Goal: Task Accomplishment & Management: Complete application form

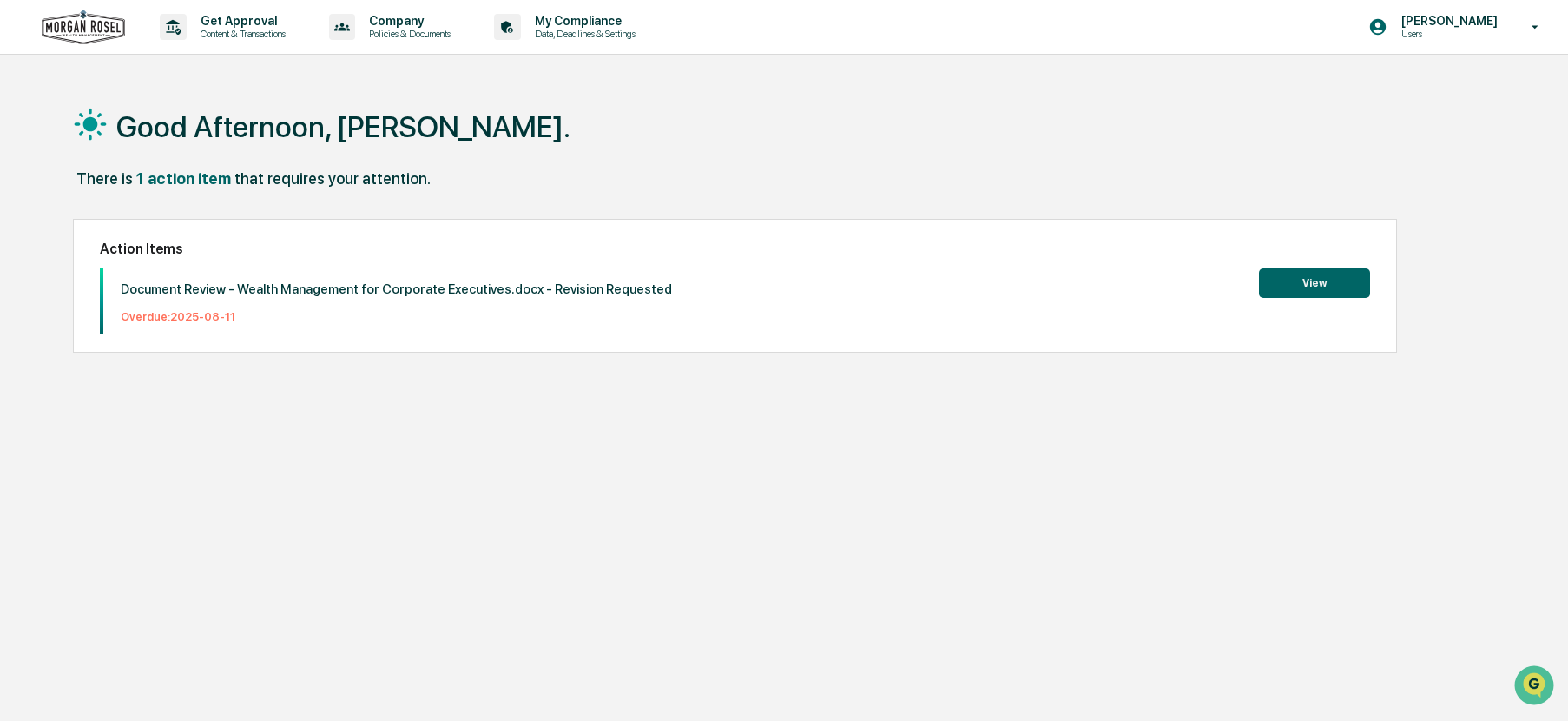
click at [1330, 283] on button "View" at bounding box center [1314, 283] width 111 height 30
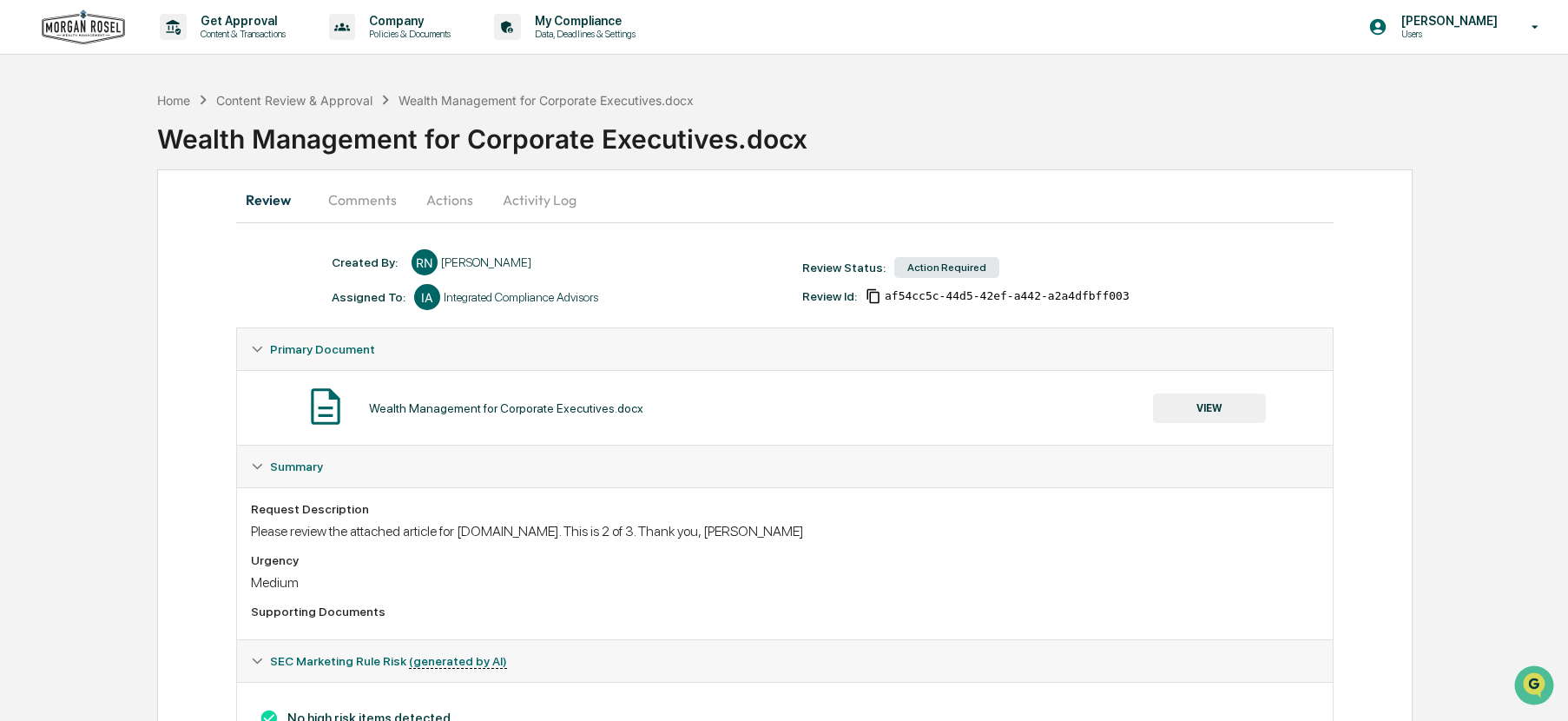
click at [440, 201] on button "Actions" at bounding box center [449, 199] width 78 height 42
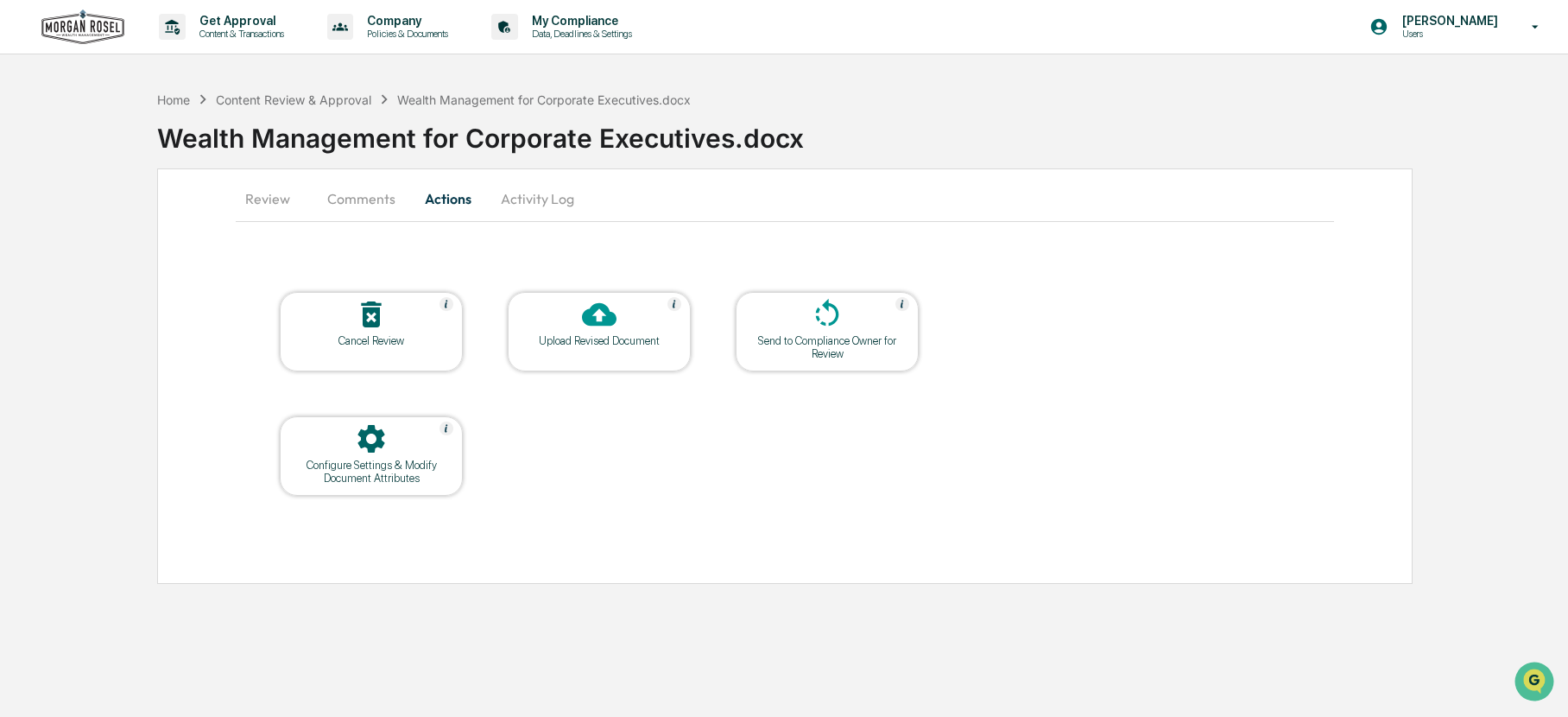
click at [366, 204] on button "Comments" at bounding box center [361, 198] width 95 height 41
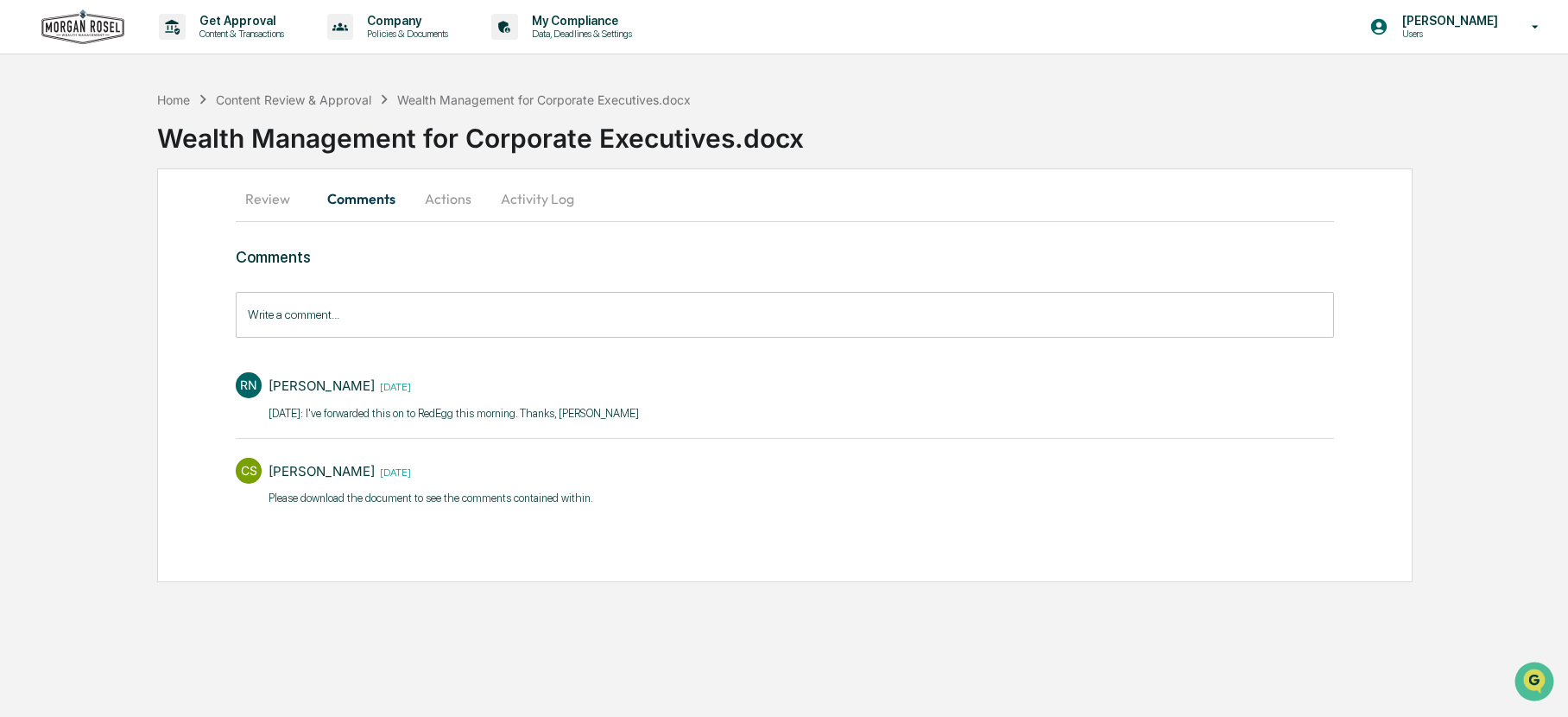
click at [519, 198] on button "Activity Log" at bounding box center [538, 198] width 101 height 41
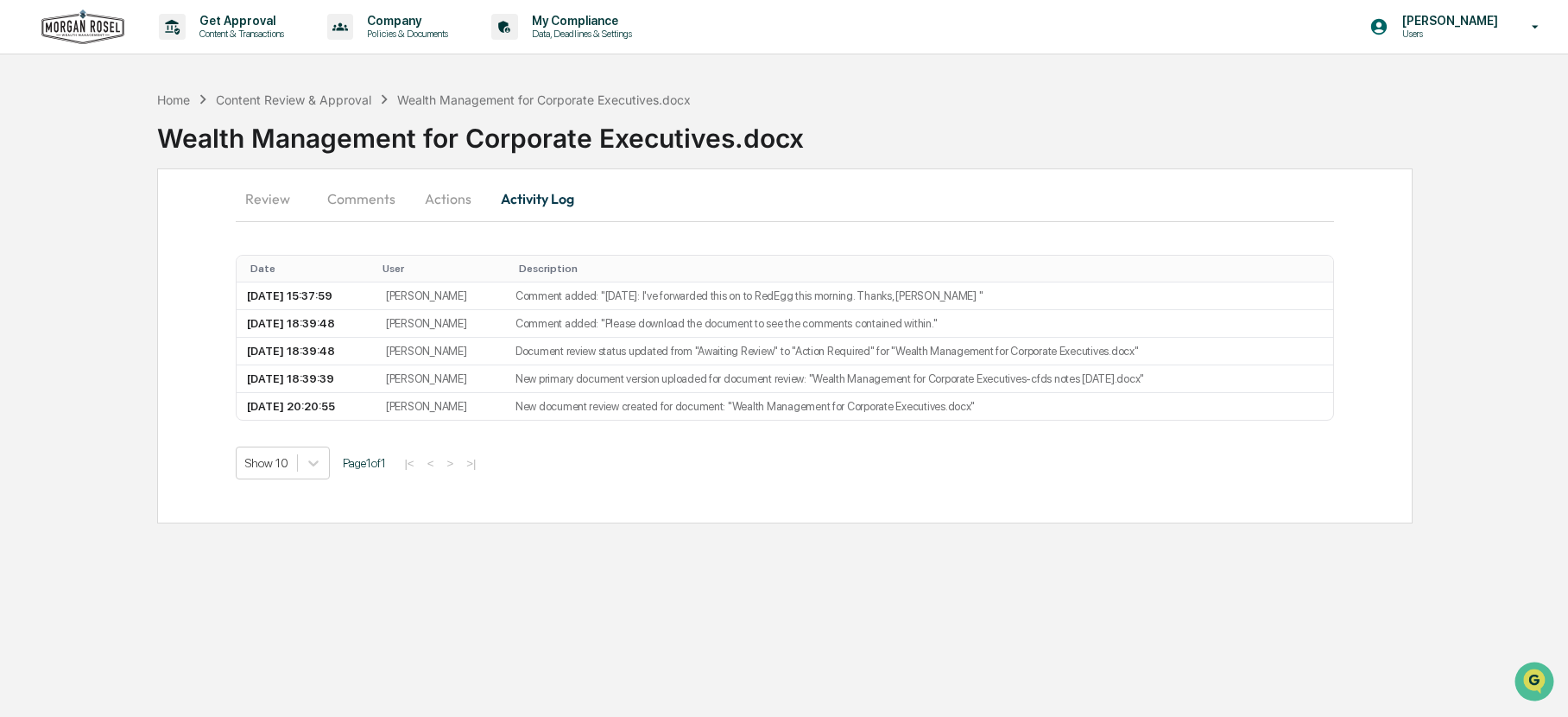
click at [267, 198] on button "Review" at bounding box center [275, 198] width 77 height 41
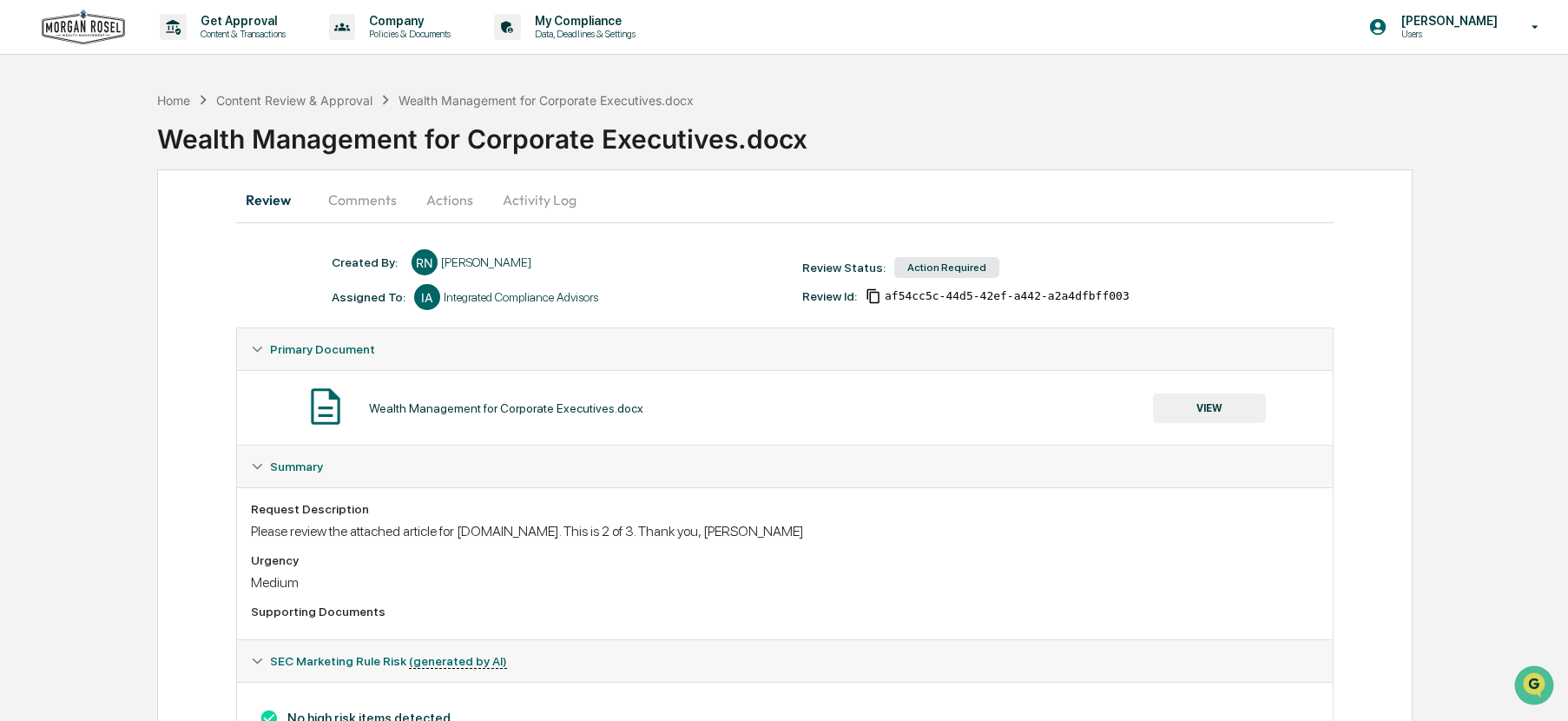
click at [359, 201] on button "Comments" at bounding box center [362, 199] width 96 height 42
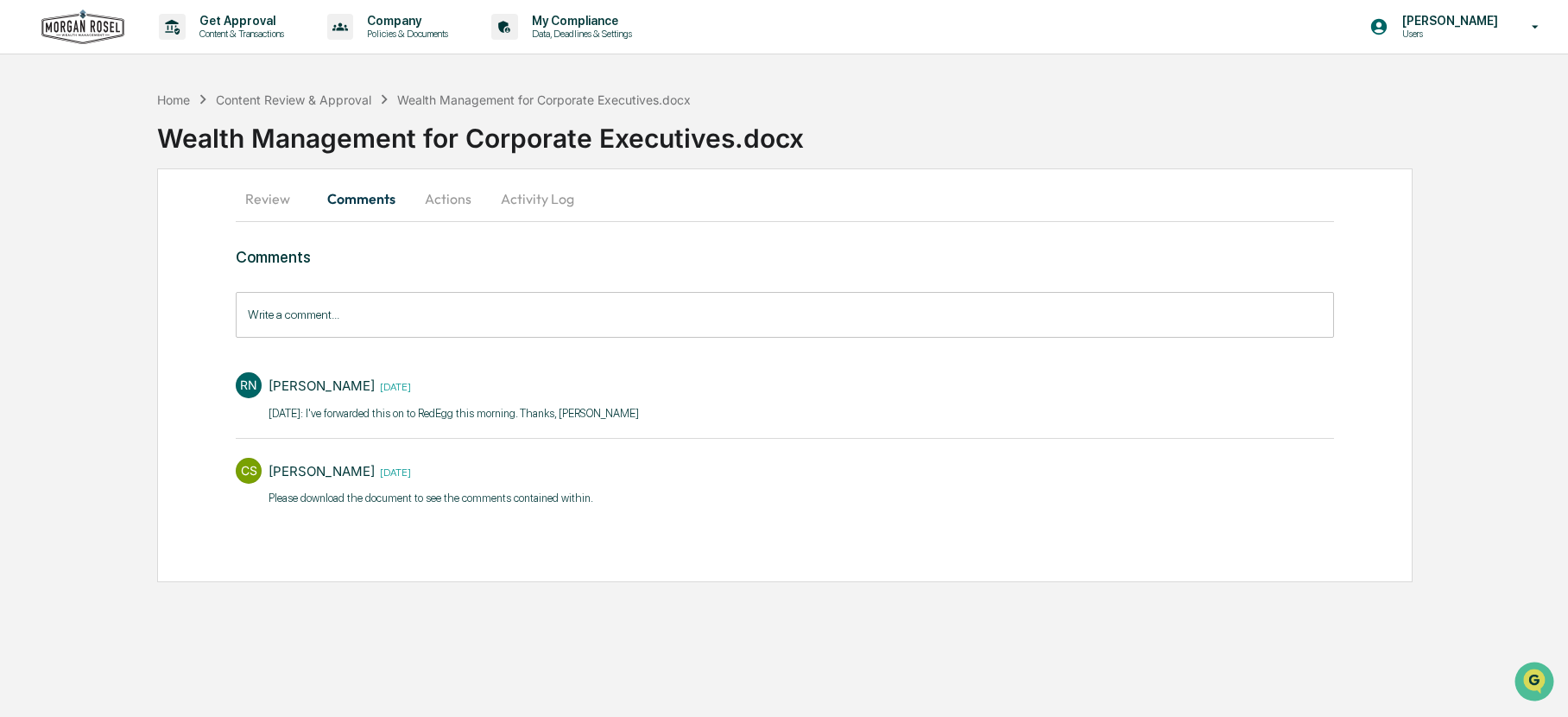
click at [513, 196] on button "Activity Log" at bounding box center [538, 198] width 101 height 41
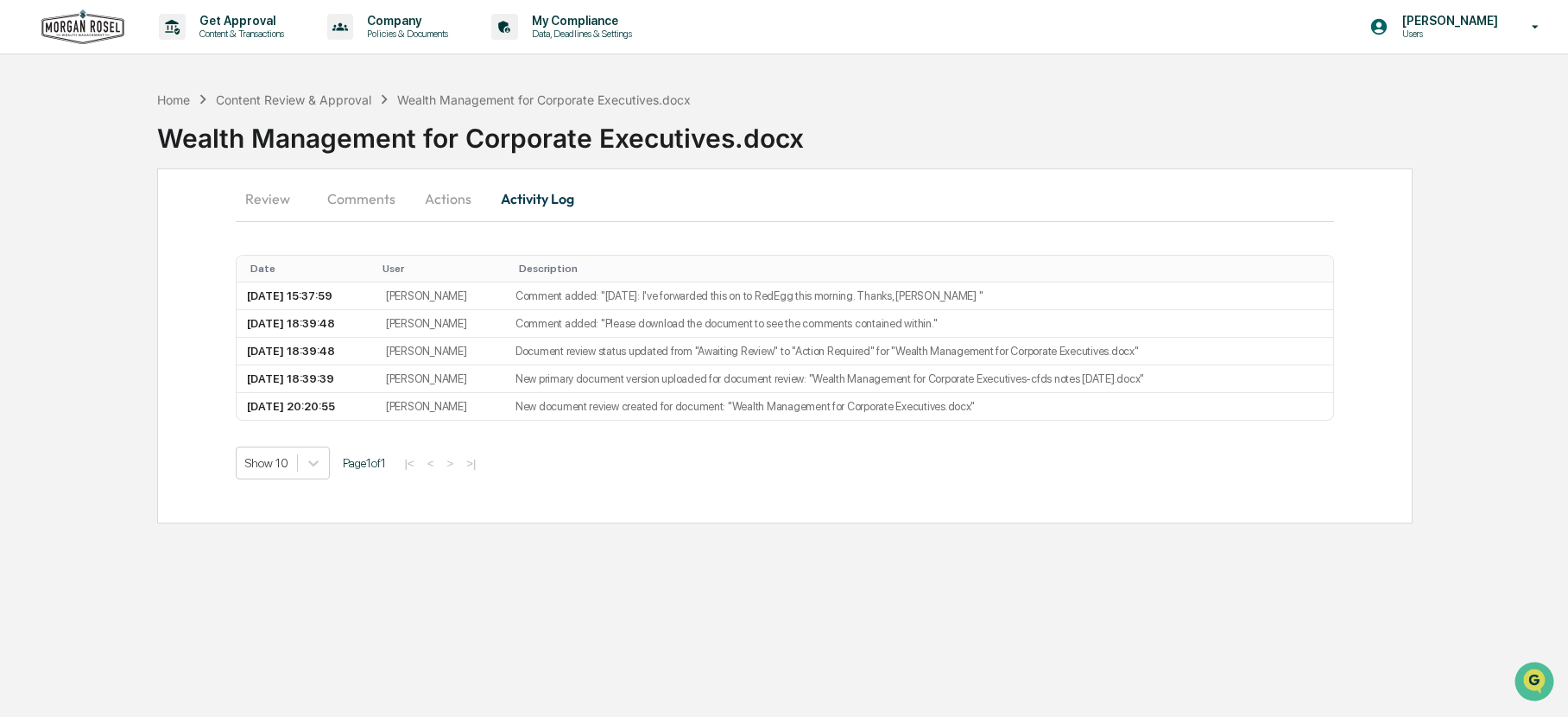
click at [459, 195] on button "Actions" at bounding box center [448, 198] width 77 height 41
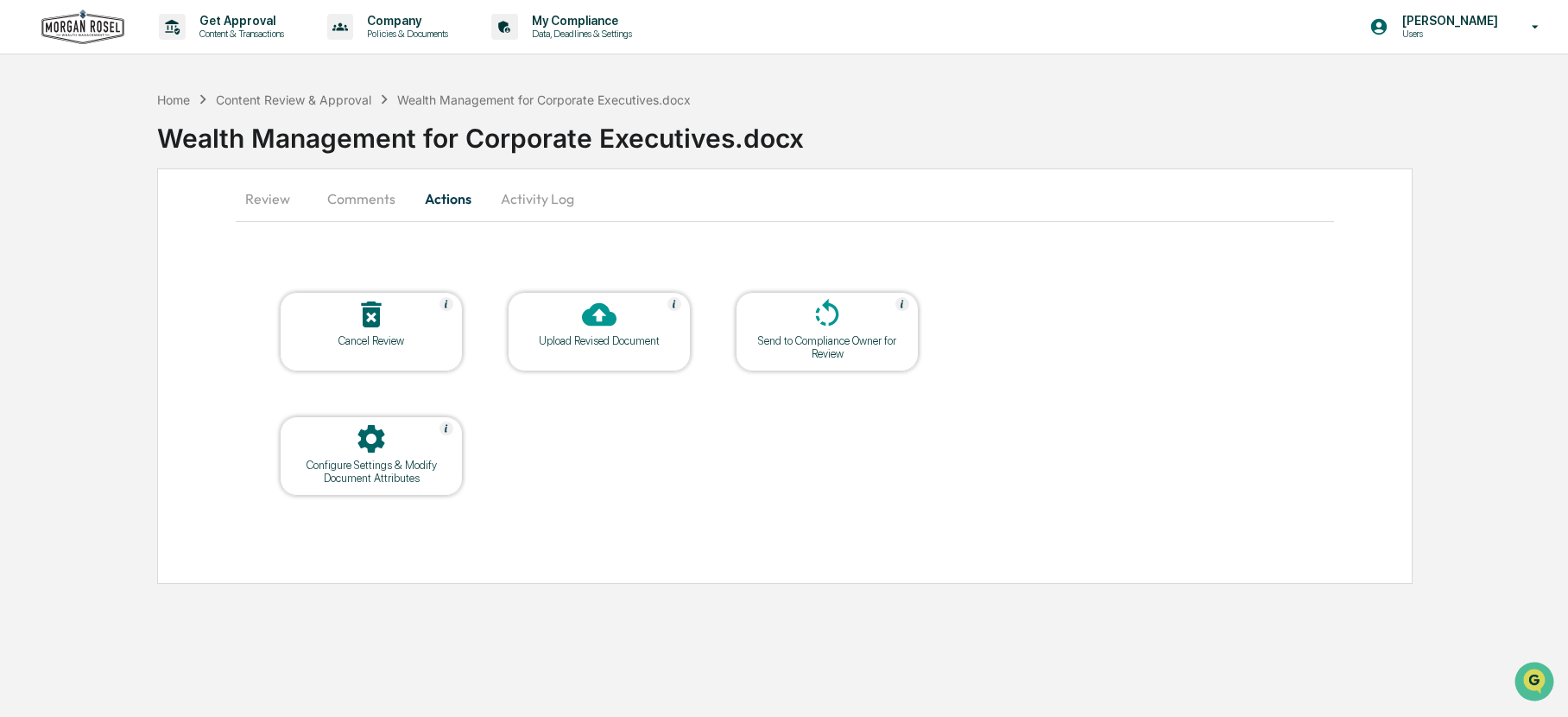
click at [533, 197] on button "Activity Log" at bounding box center [538, 198] width 101 height 41
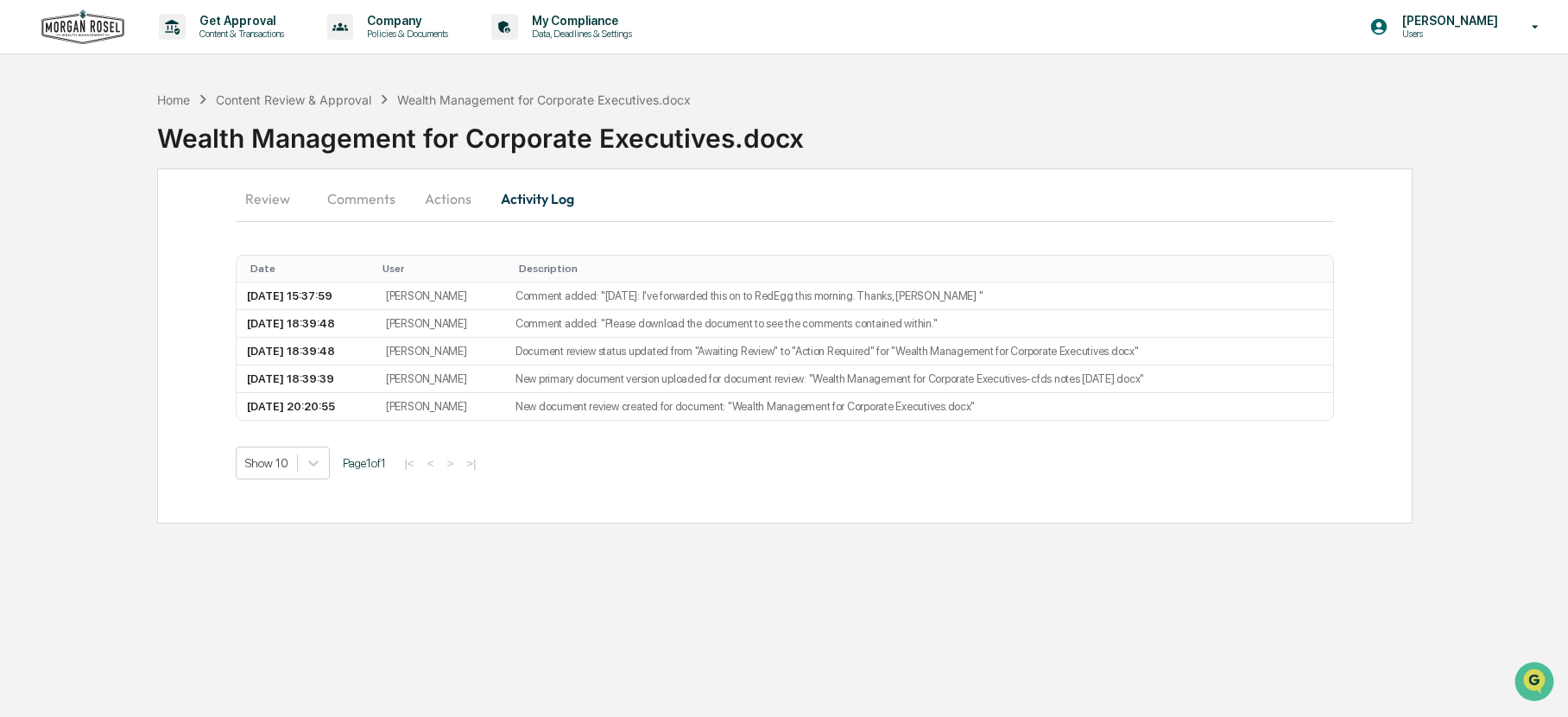
click at [358, 199] on button "Comments" at bounding box center [361, 198] width 95 height 41
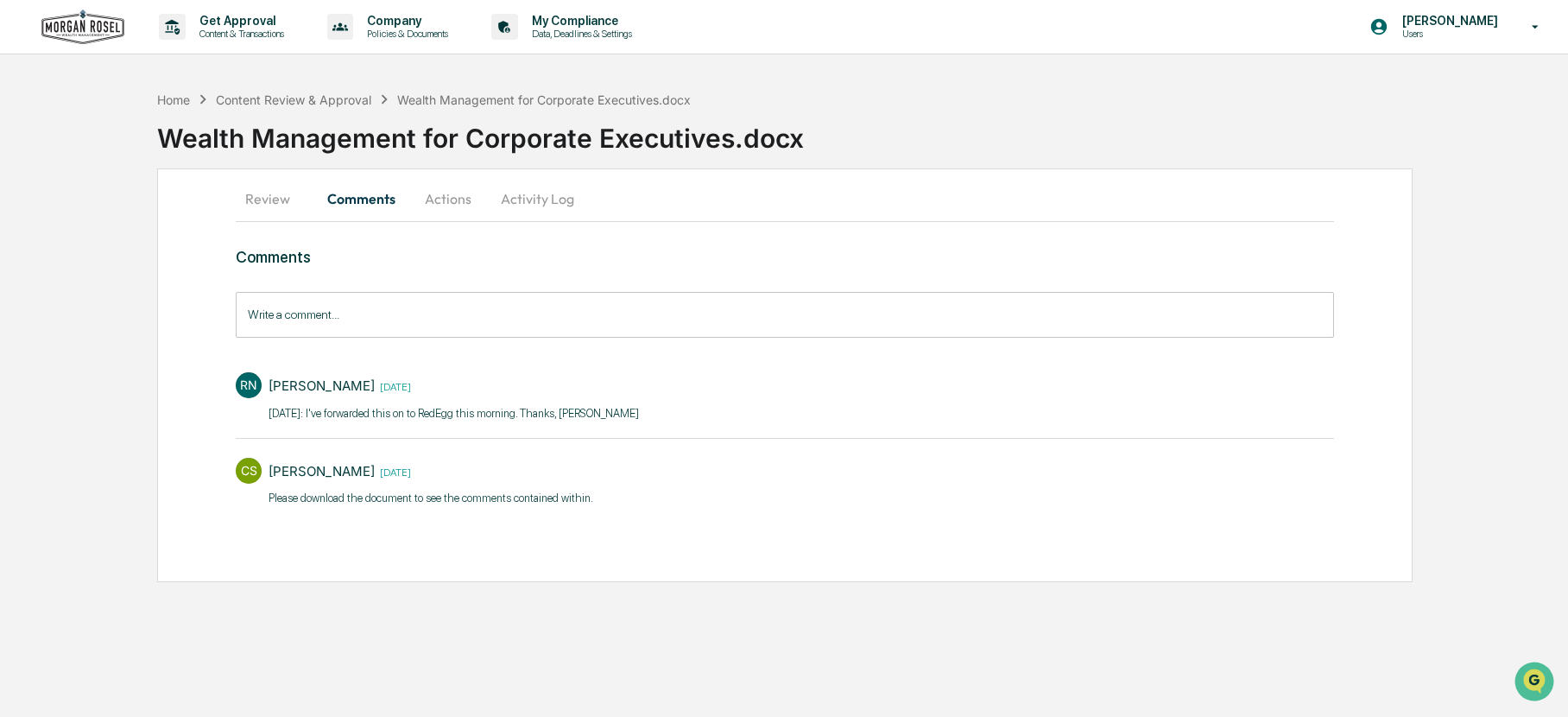
click at [357, 305] on input "Write a comment..." at bounding box center [784, 314] width 1098 height 46
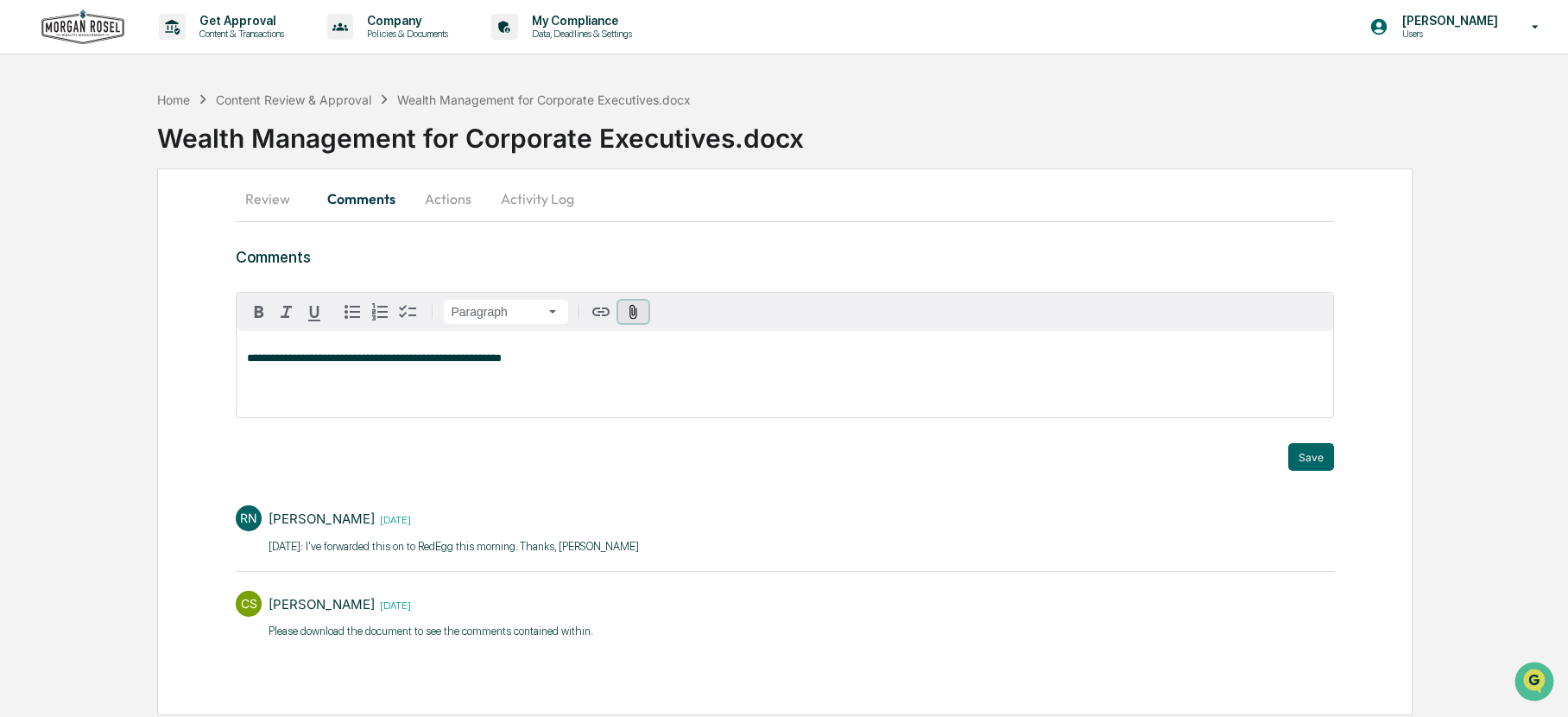
click at [630, 312] on icon "button" at bounding box center [634, 311] width 8 height 14
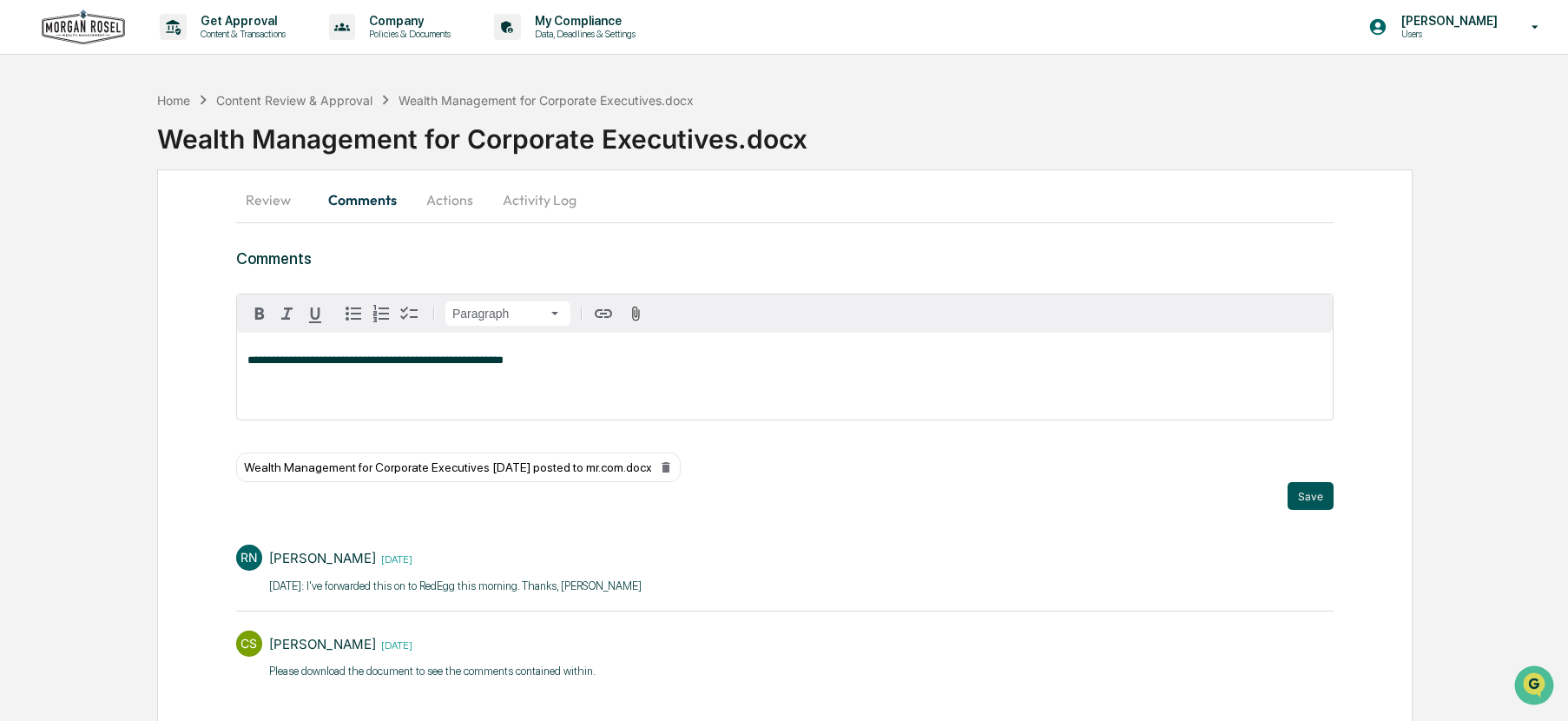
click at [1326, 495] on button "Save" at bounding box center [1311, 495] width 46 height 28
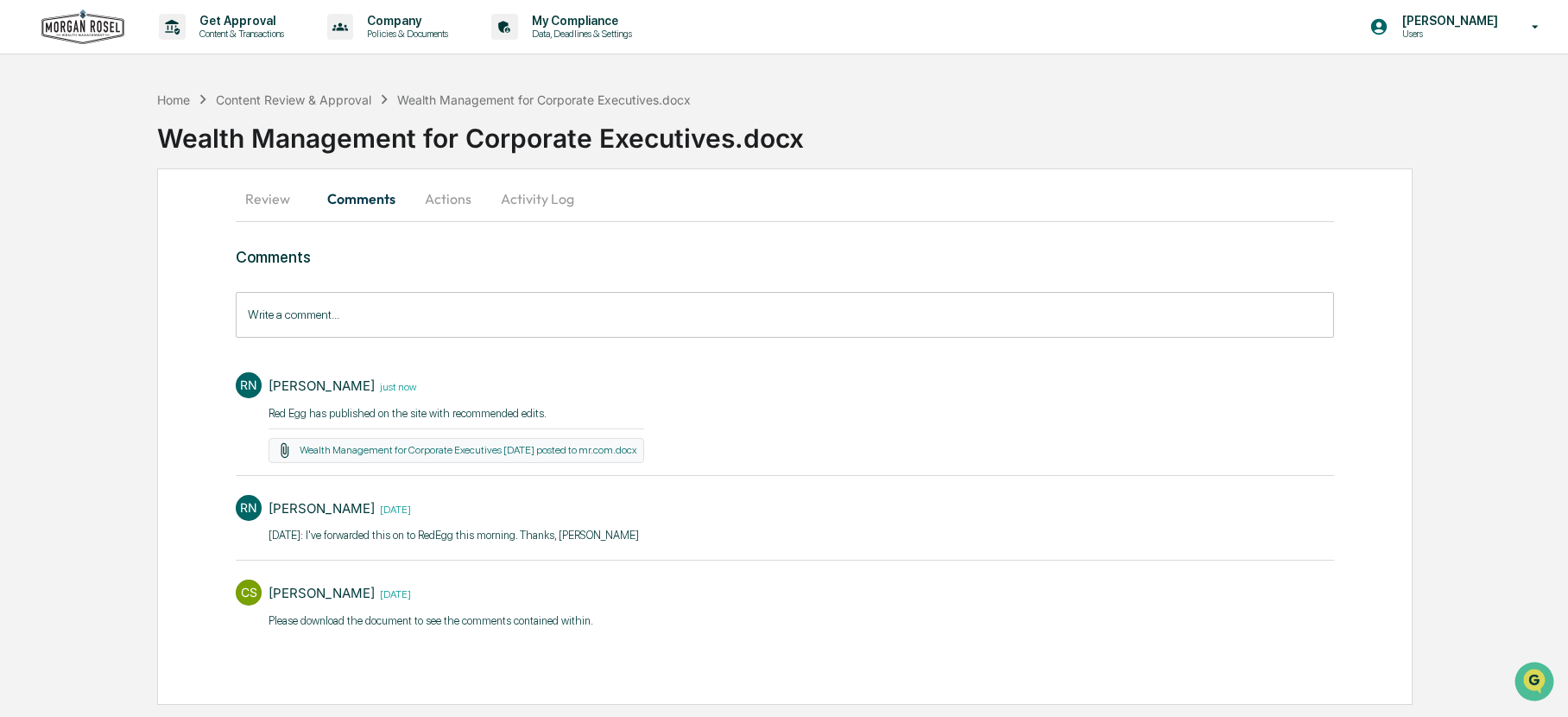
click at [273, 200] on button "Review" at bounding box center [275, 198] width 77 height 41
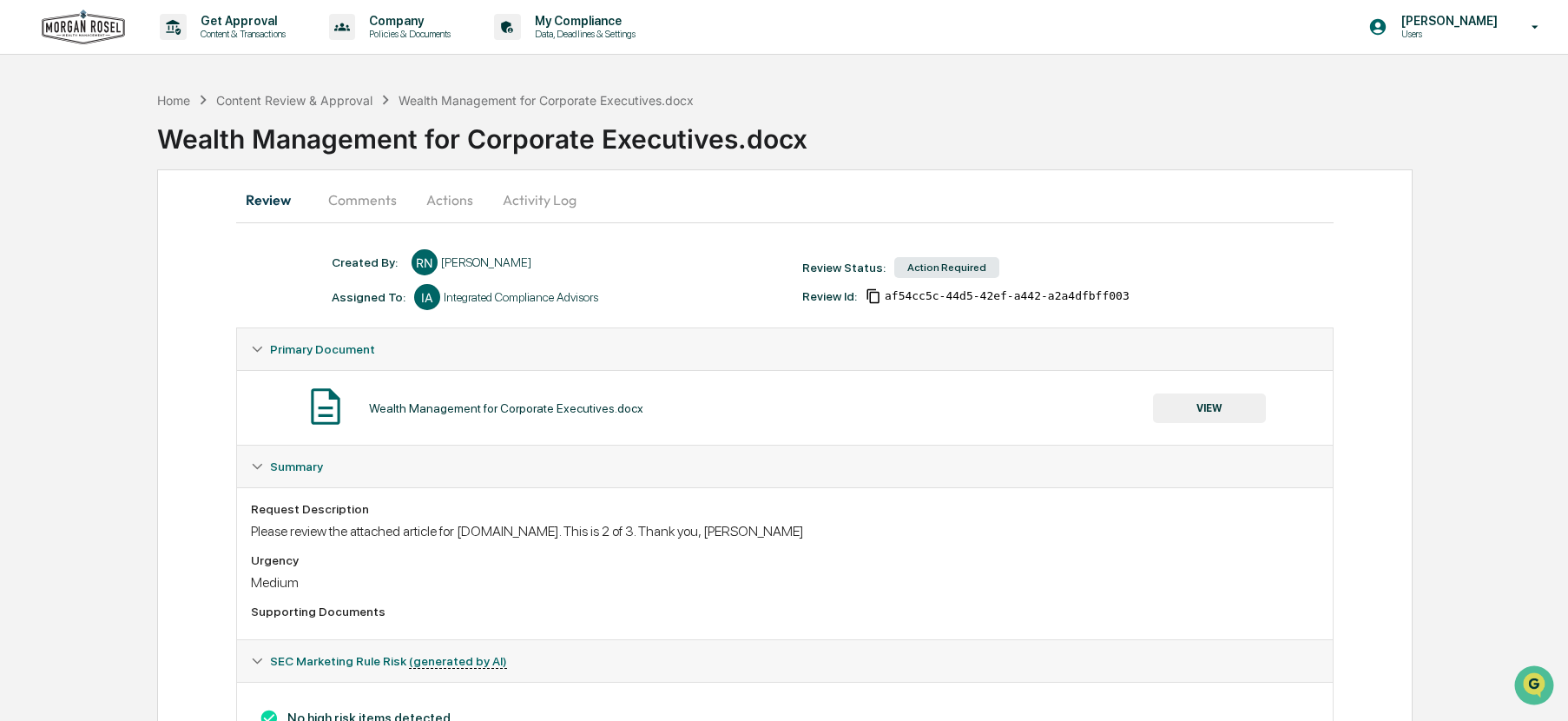
click at [390, 202] on button "Comments" at bounding box center [362, 199] width 96 height 42
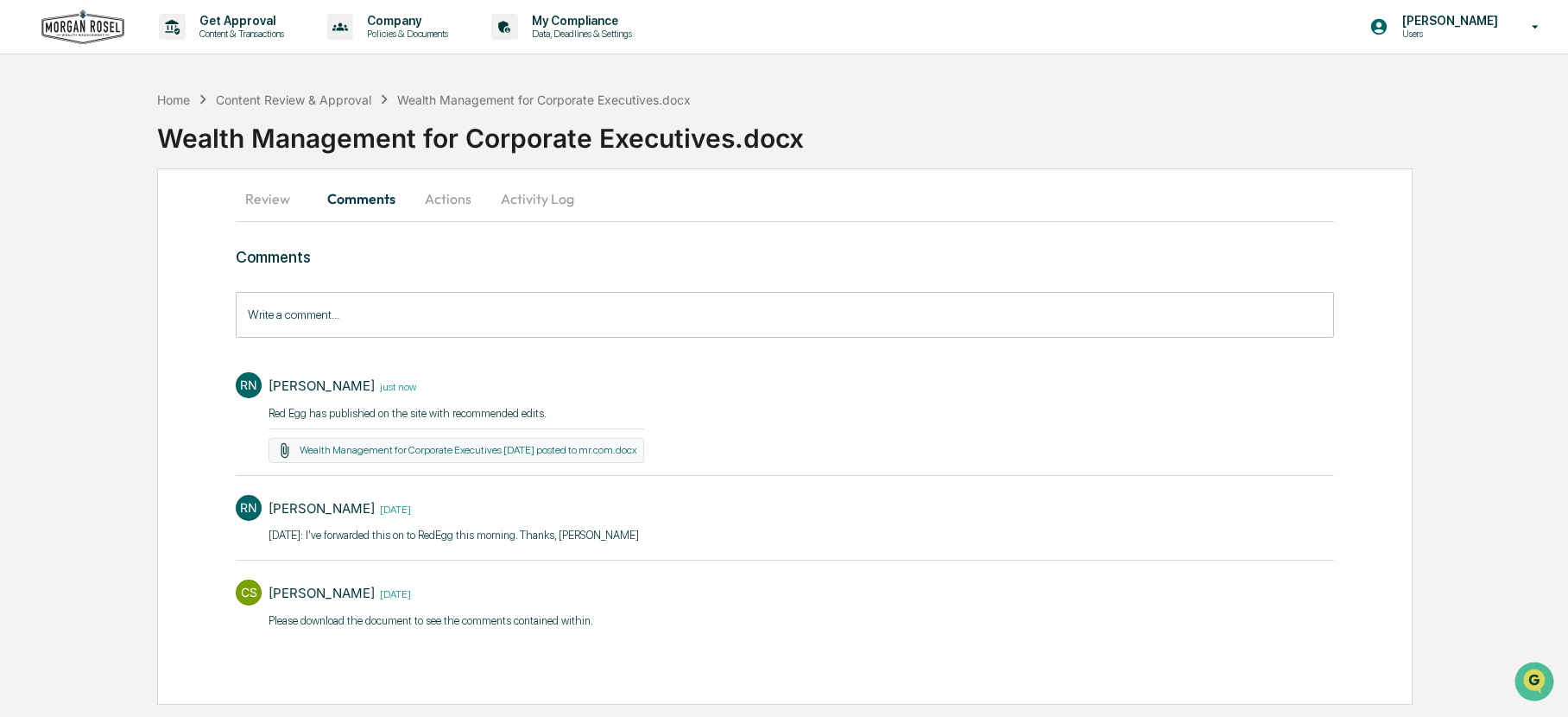
click at [366, 327] on input "Write a comment..." at bounding box center [784, 314] width 1098 height 46
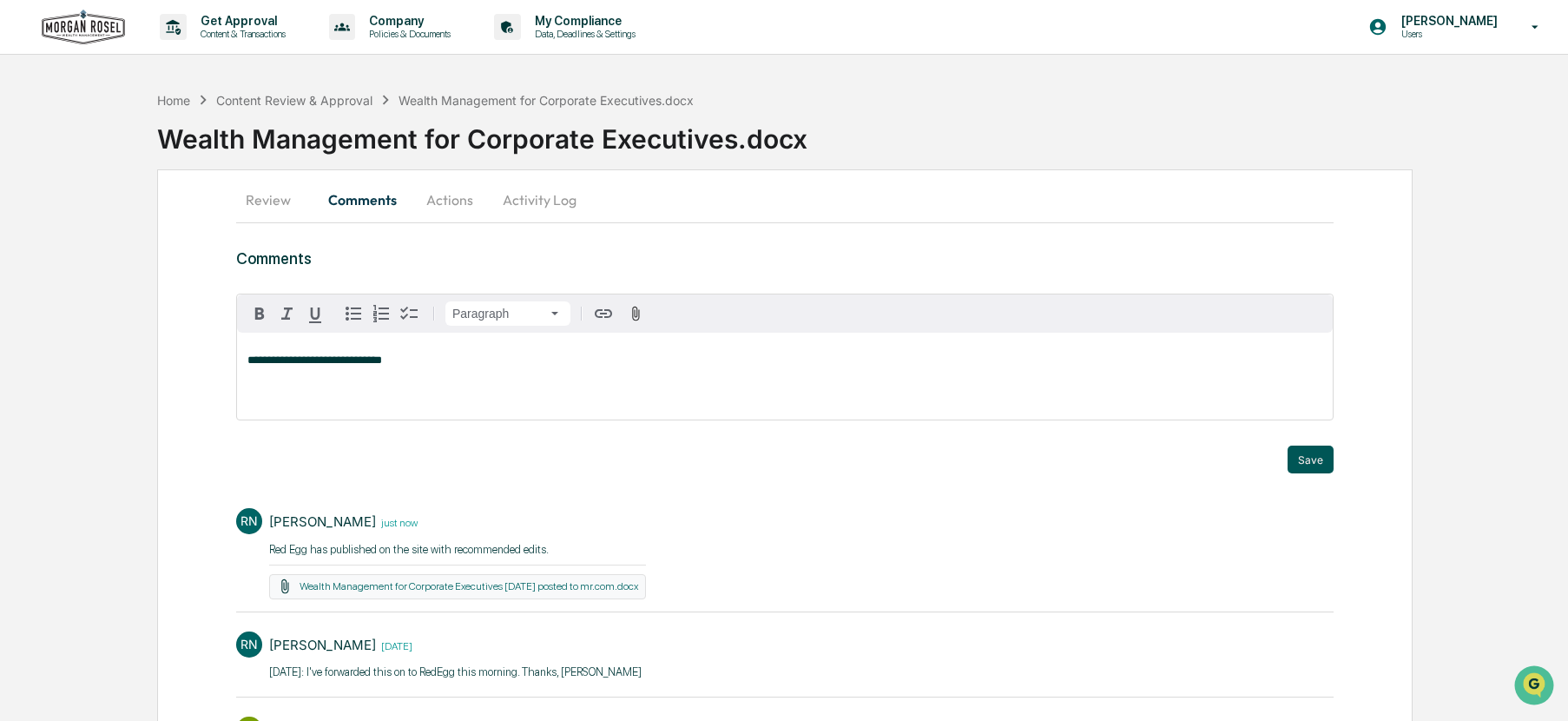
click at [1320, 454] on button "Save" at bounding box center [1311, 459] width 46 height 28
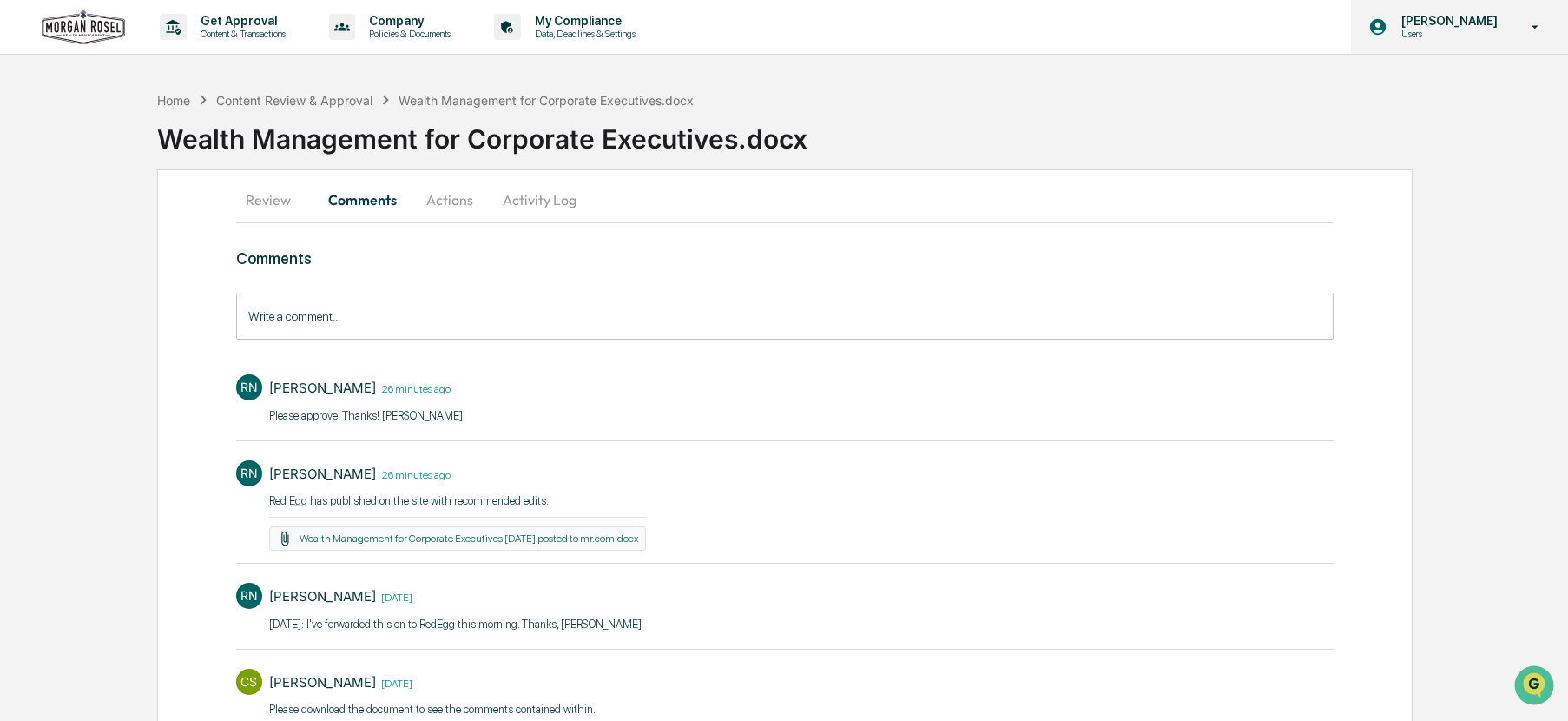
click at [1429, 27] on p "[PERSON_NAME]" at bounding box center [1447, 20] width 119 height 14
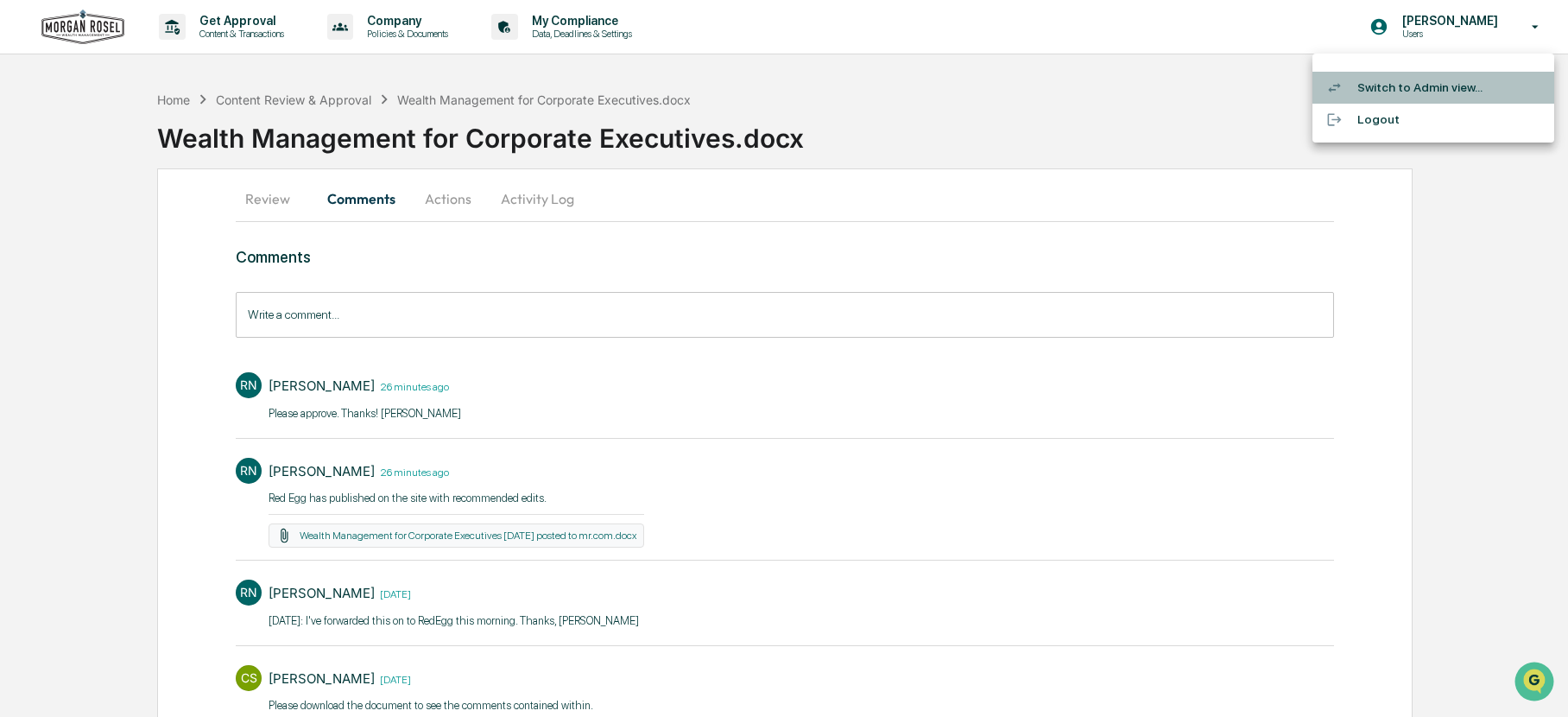
click at [1372, 90] on li "Switch to Admin view..." at bounding box center [1433, 87] width 241 height 32
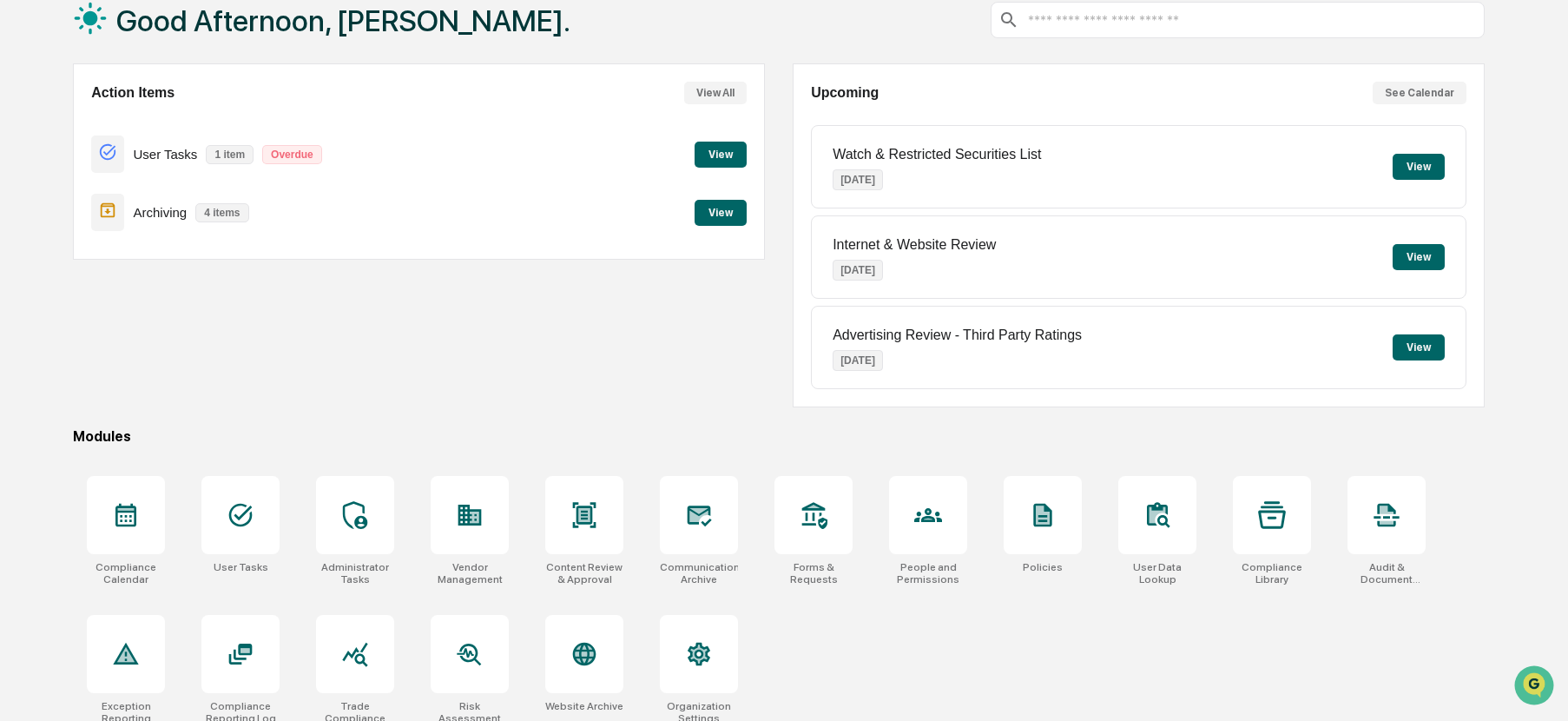
scroll to position [120, 0]
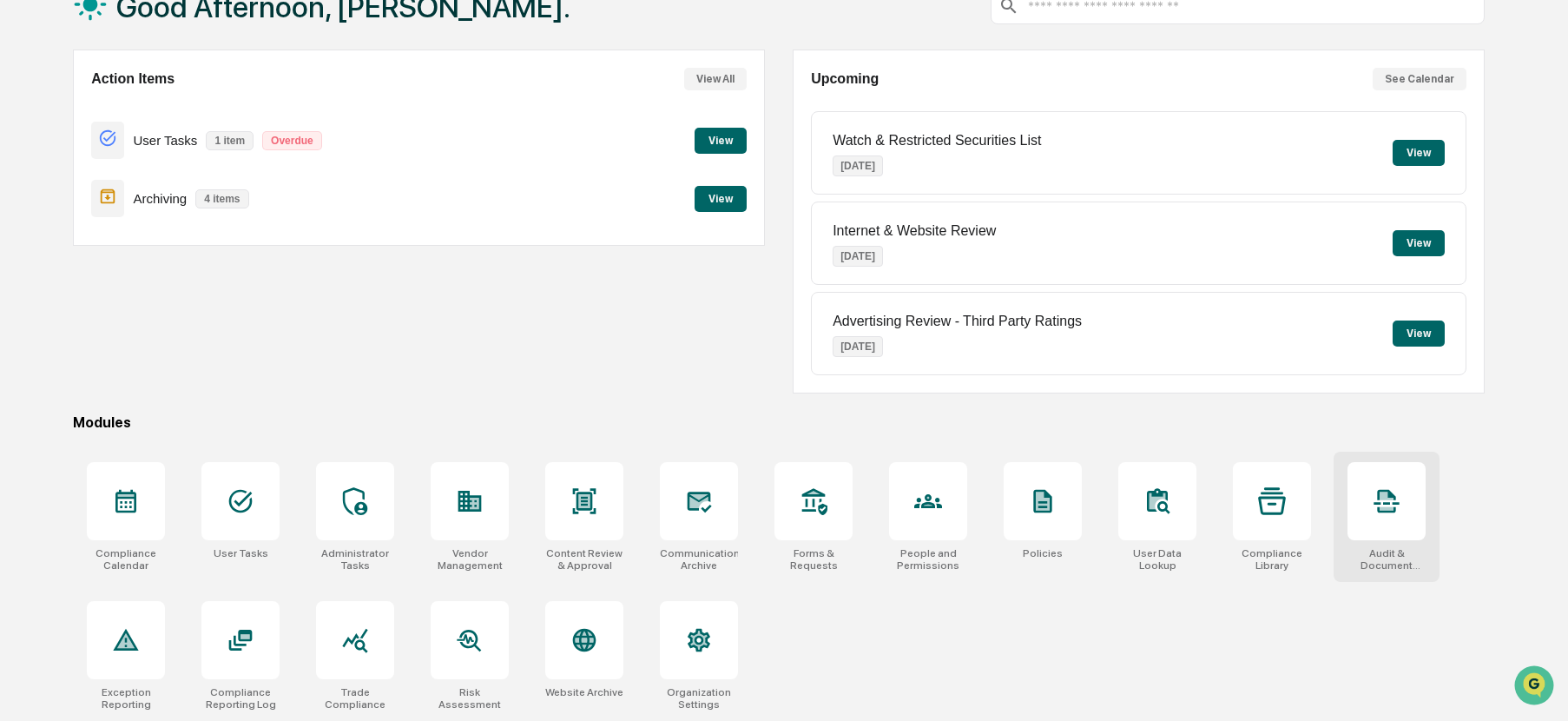
click at [1383, 494] on icon at bounding box center [1386, 495] width 14 height 8
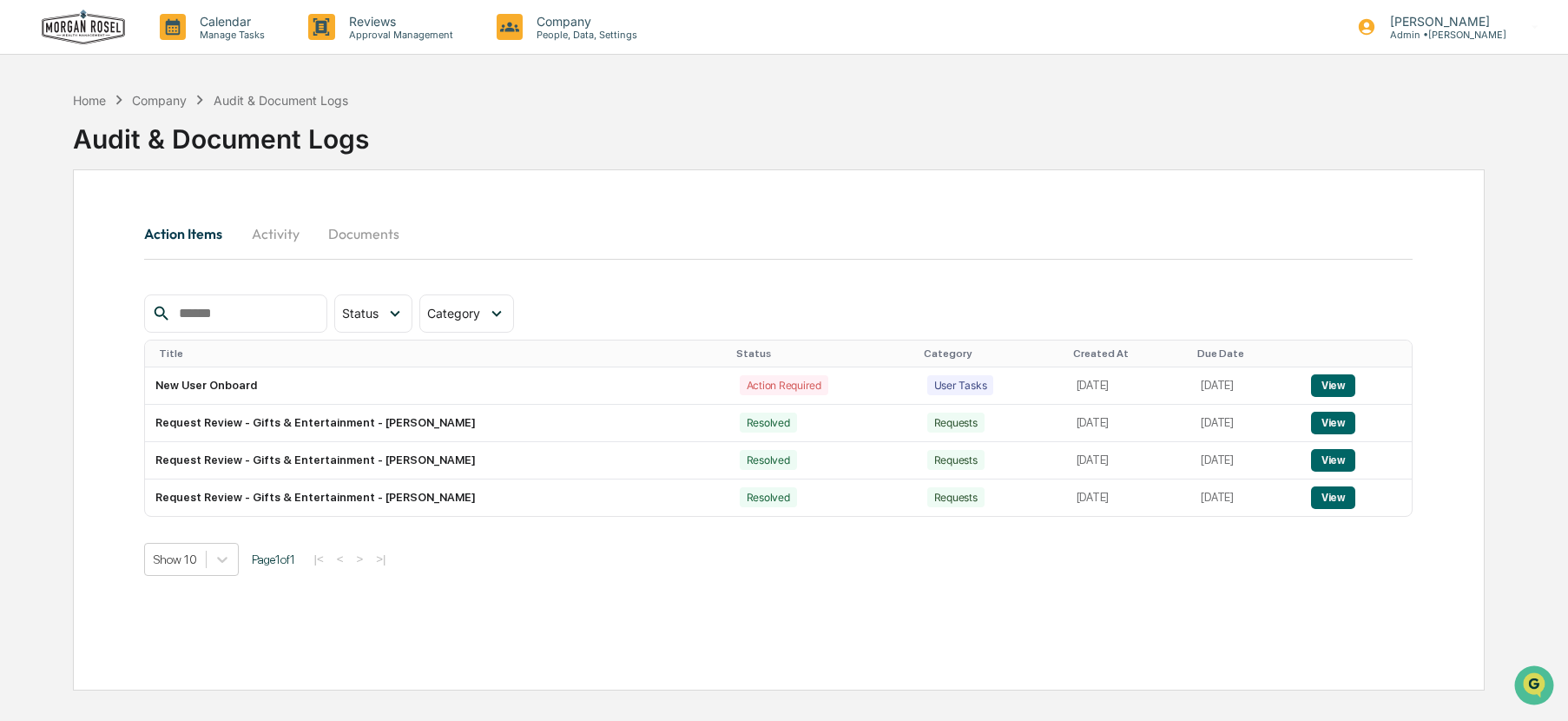
click at [341, 231] on button "Documents" at bounding box center [363, 234] width 99 height 42
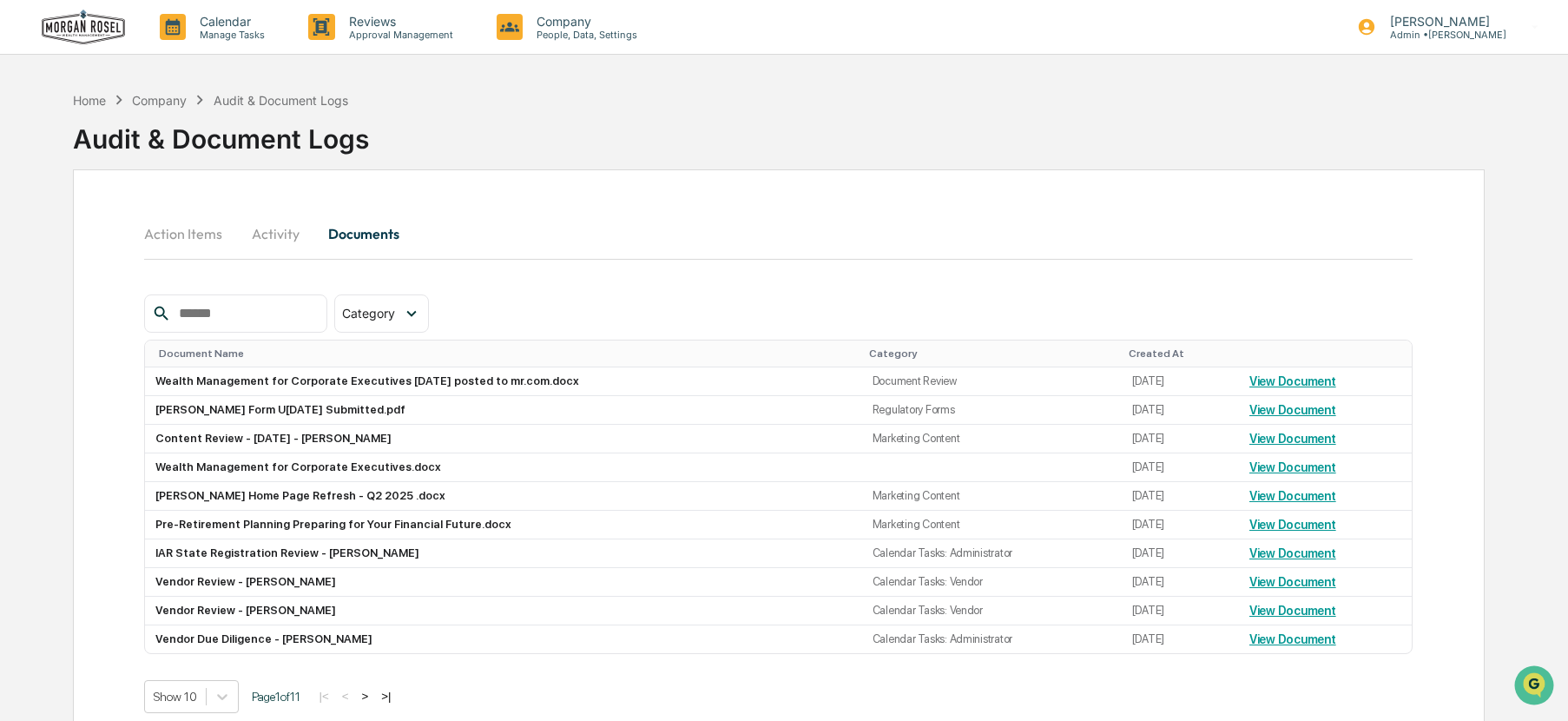
click at [174, 239] on button "Action Items" at bounding box center [190, 234] width 92 height 42
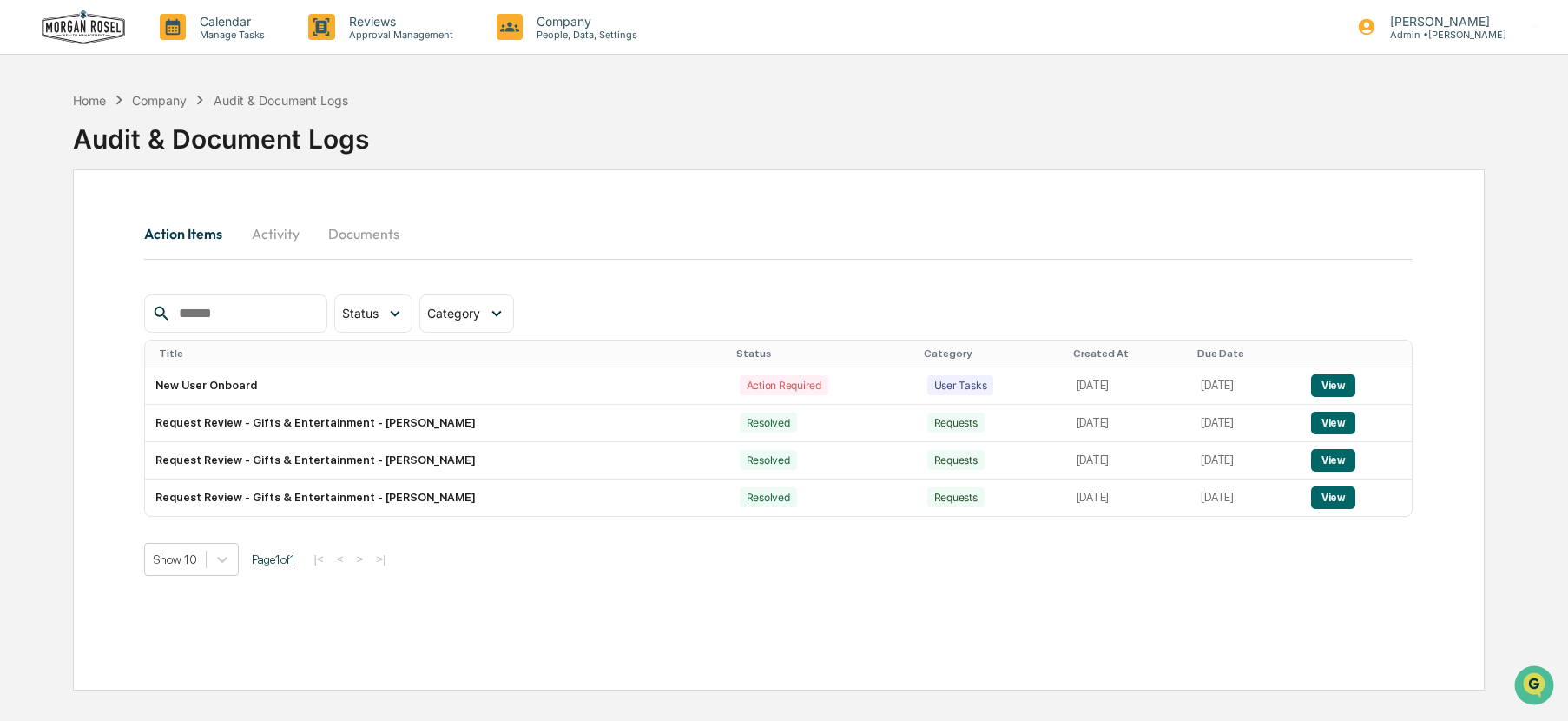
click at [153, 100] on div "Company" at bounding box center [159, 101] width 54 height 14
click at [92, 100] on div "Home" at bounding box center [90, 101] width 33 height 14
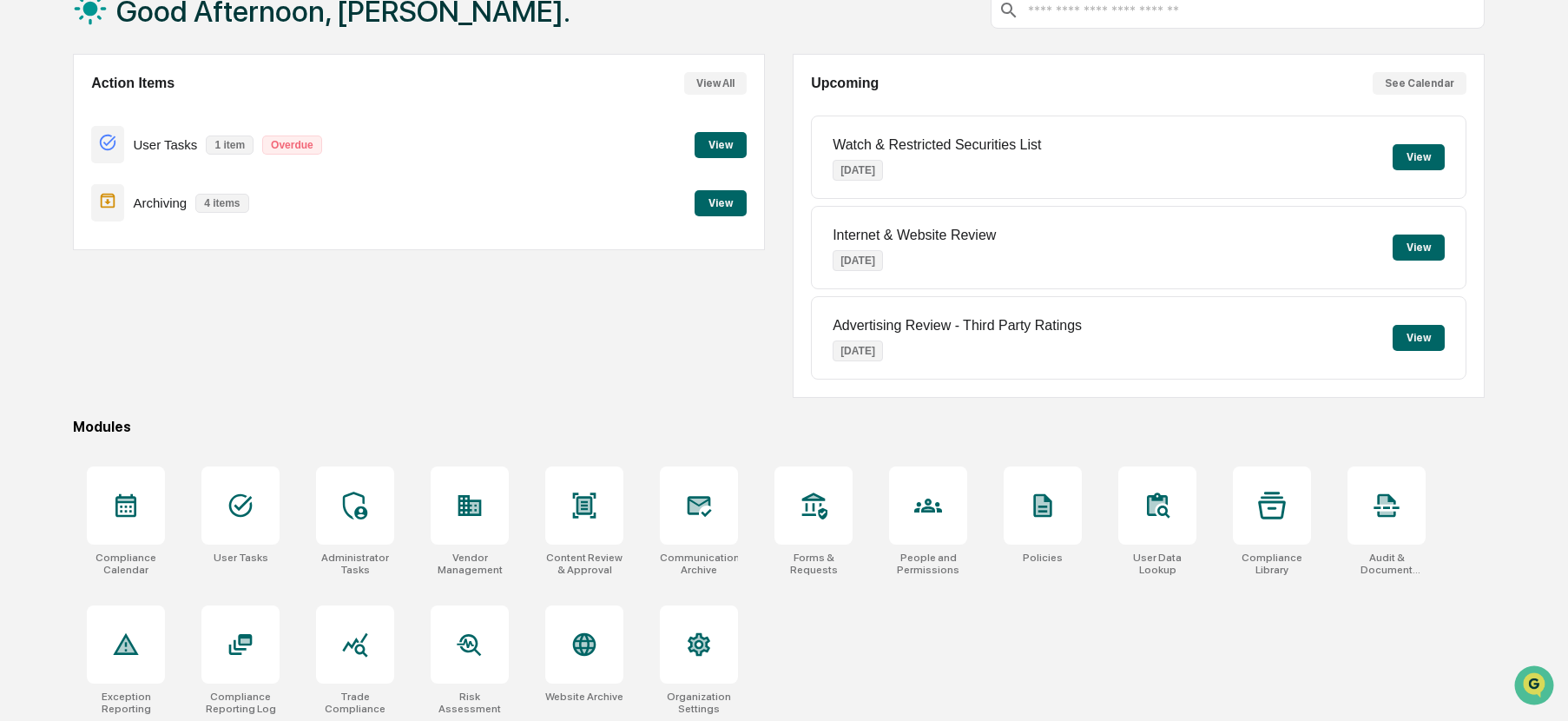
scroll to position [120, 0]
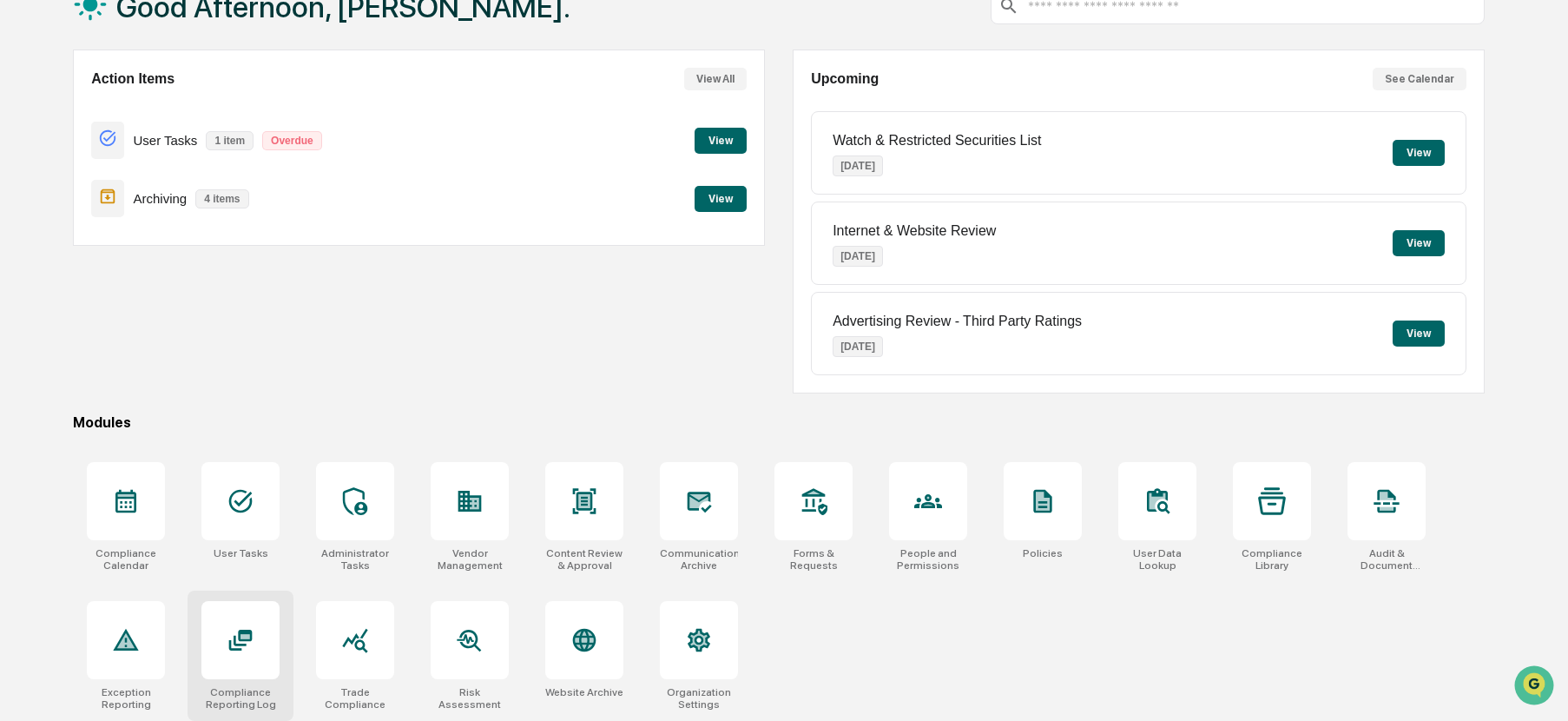
click at [241, 641] on icon at bounding box center [240, 639] width 28 height 28
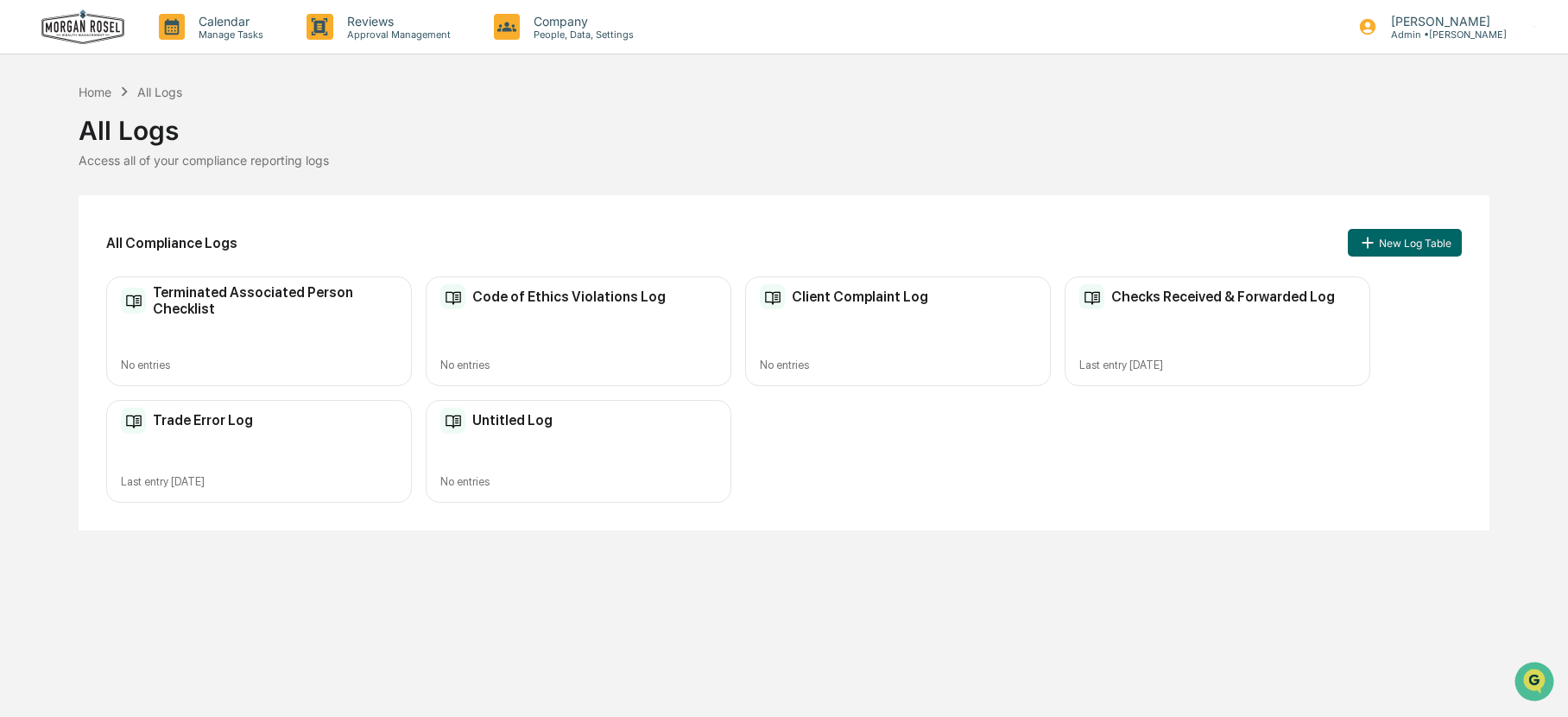
click at [554, 303] on h2 "Code of Ethics Violations Log" at bounding box center [568, 296] width 194 height 16
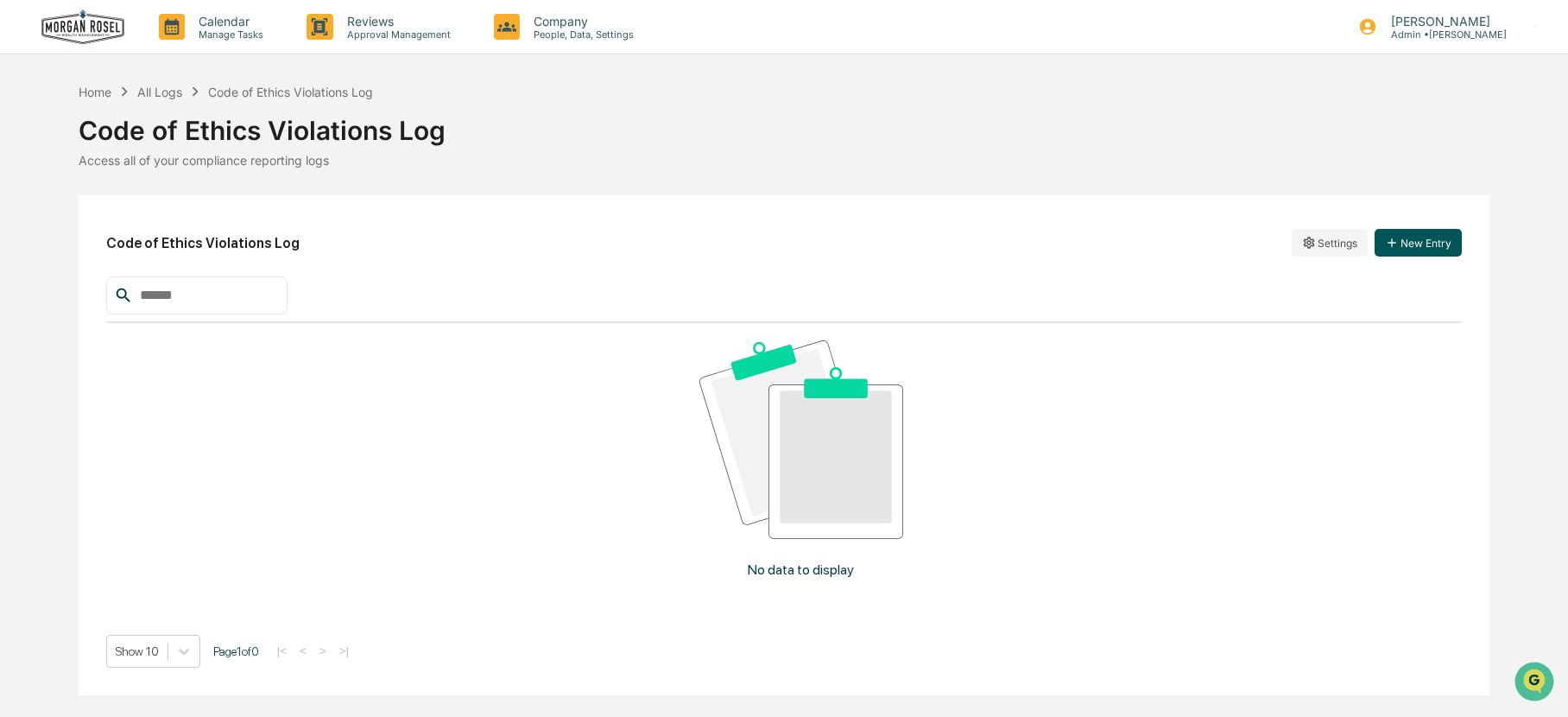
click at [1425, 241] on button "New Entry" at bounding box center [1418, 242] width 87 height 28
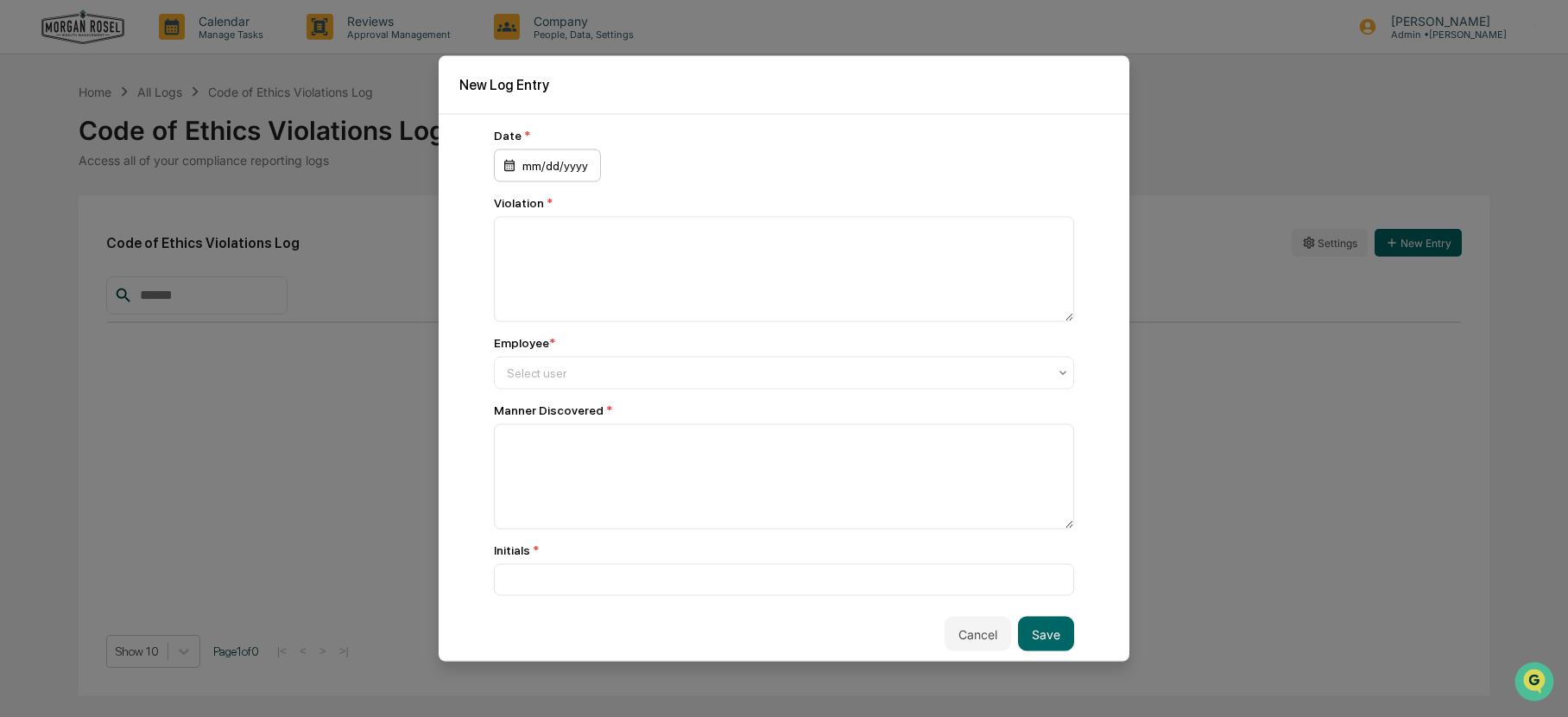
click at [579, 164] on div "mm/dd/yyyy" at bounding box center [547, 166] width 107 height 32
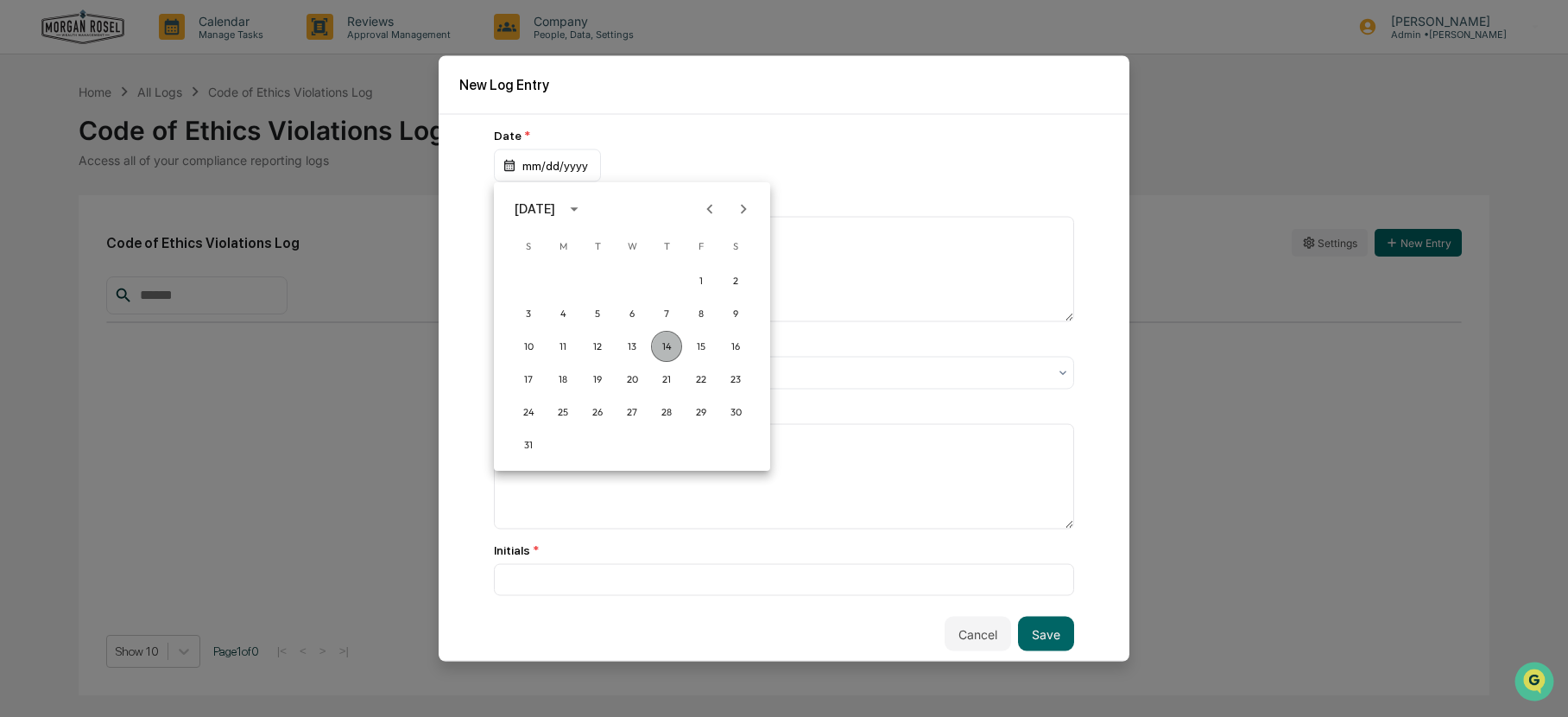
click at [663, 350] on button "14" at bounding box center [666, 346] width 32 height 32
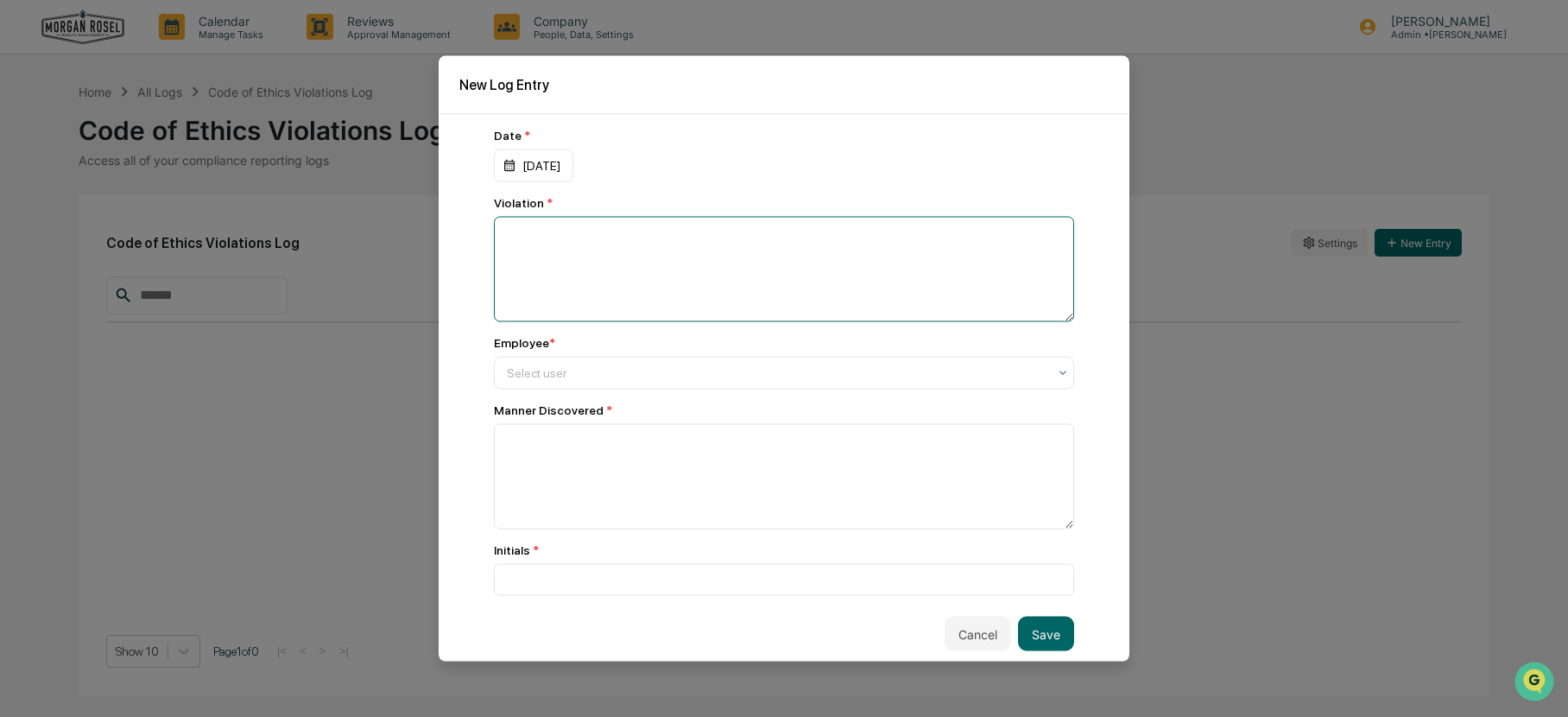
click at [537, 246] on textarea at bounding box center [784, 269] width 580 height 105
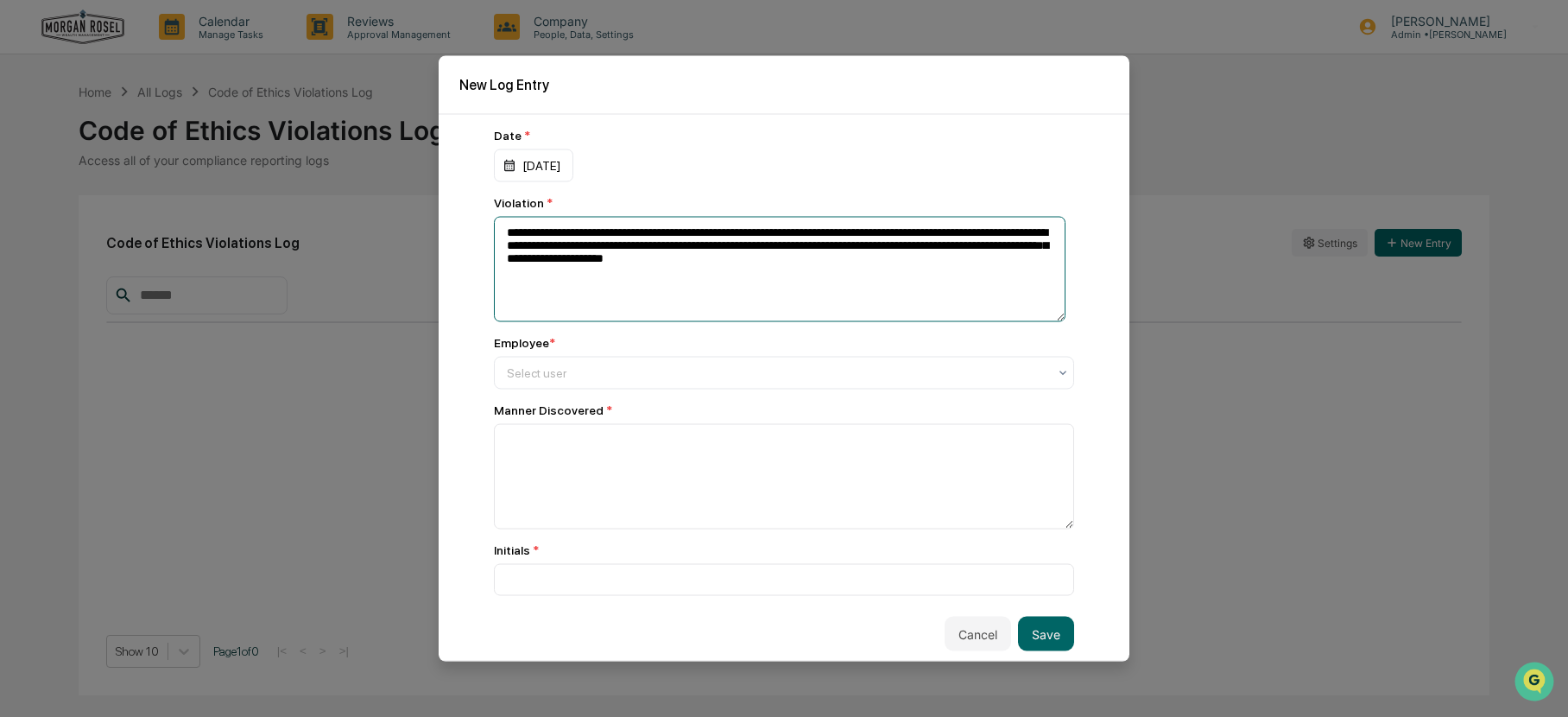
click at [566, 259] on textarea "**********" at bounding box center [779, 269] width 572 height 105
click at [843, 264] on textarea "**********" at bounding box center [779, 269] width 572 height 105
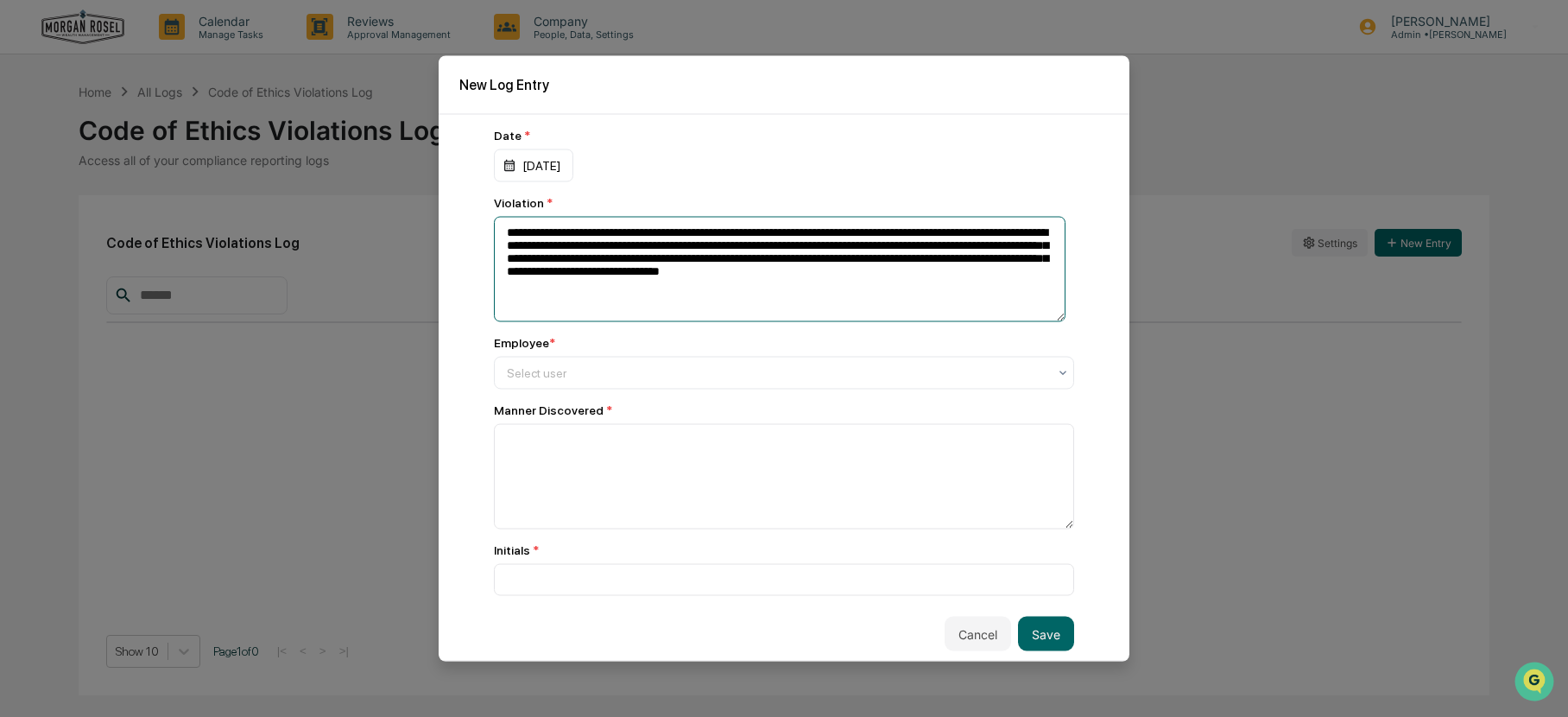
click at [810, 271] on textarea "**********" at bounding box center [779, 269] width 572 height 105
click at [571, 285] on textarea "**********" at bounding box center [779, 269] width 572 height 105
type textarea "**********"
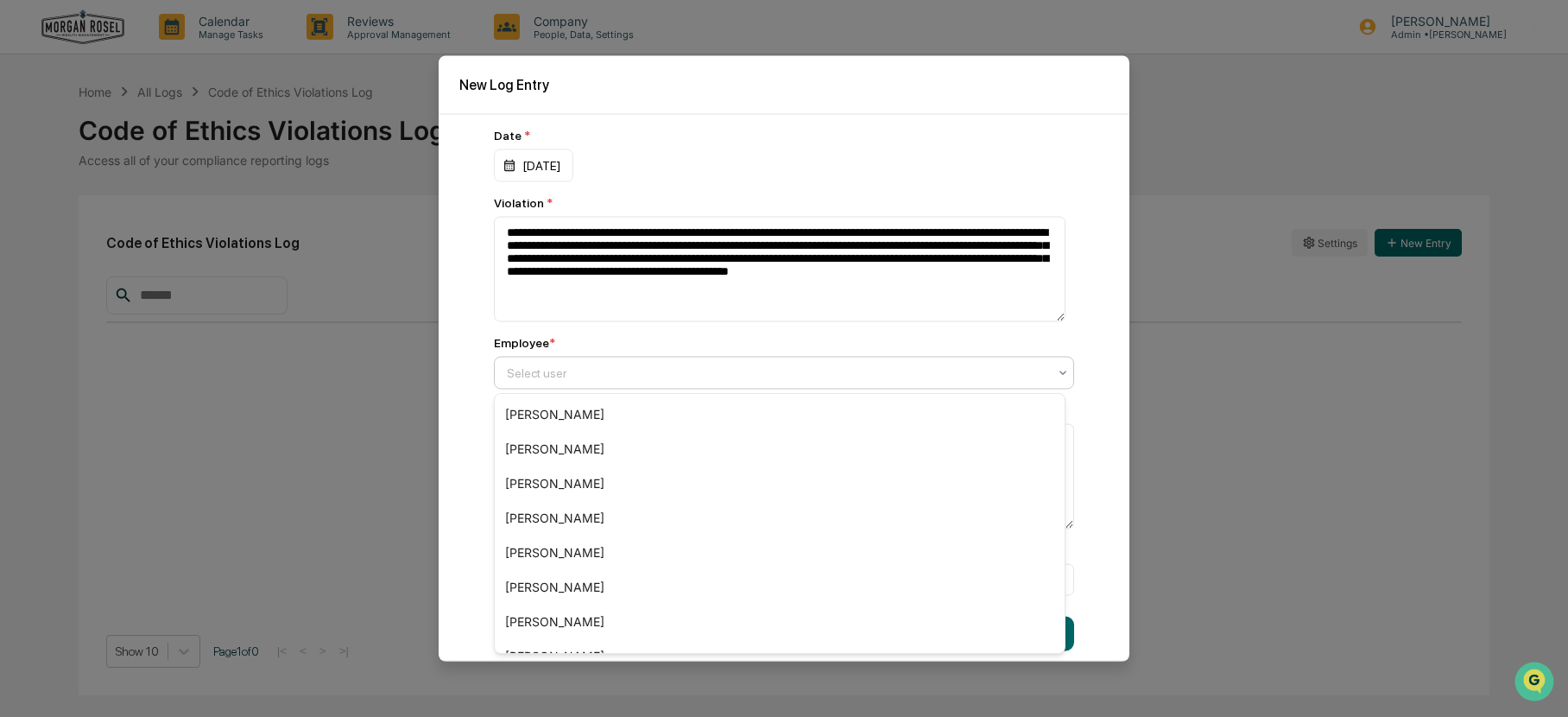
click at [566, 368] on div at bounding box center [777, 373] width 540 height 17
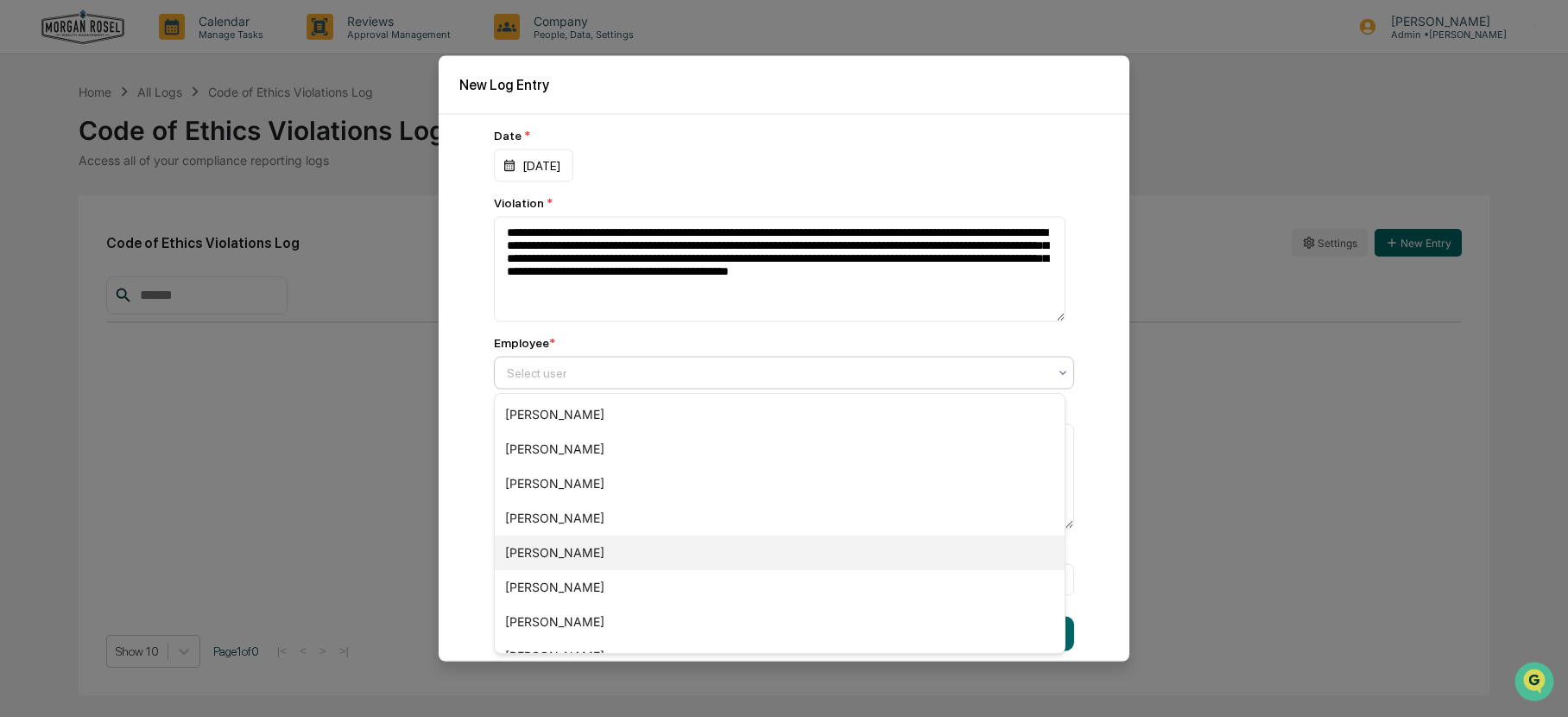
scroll to position [173, 0]
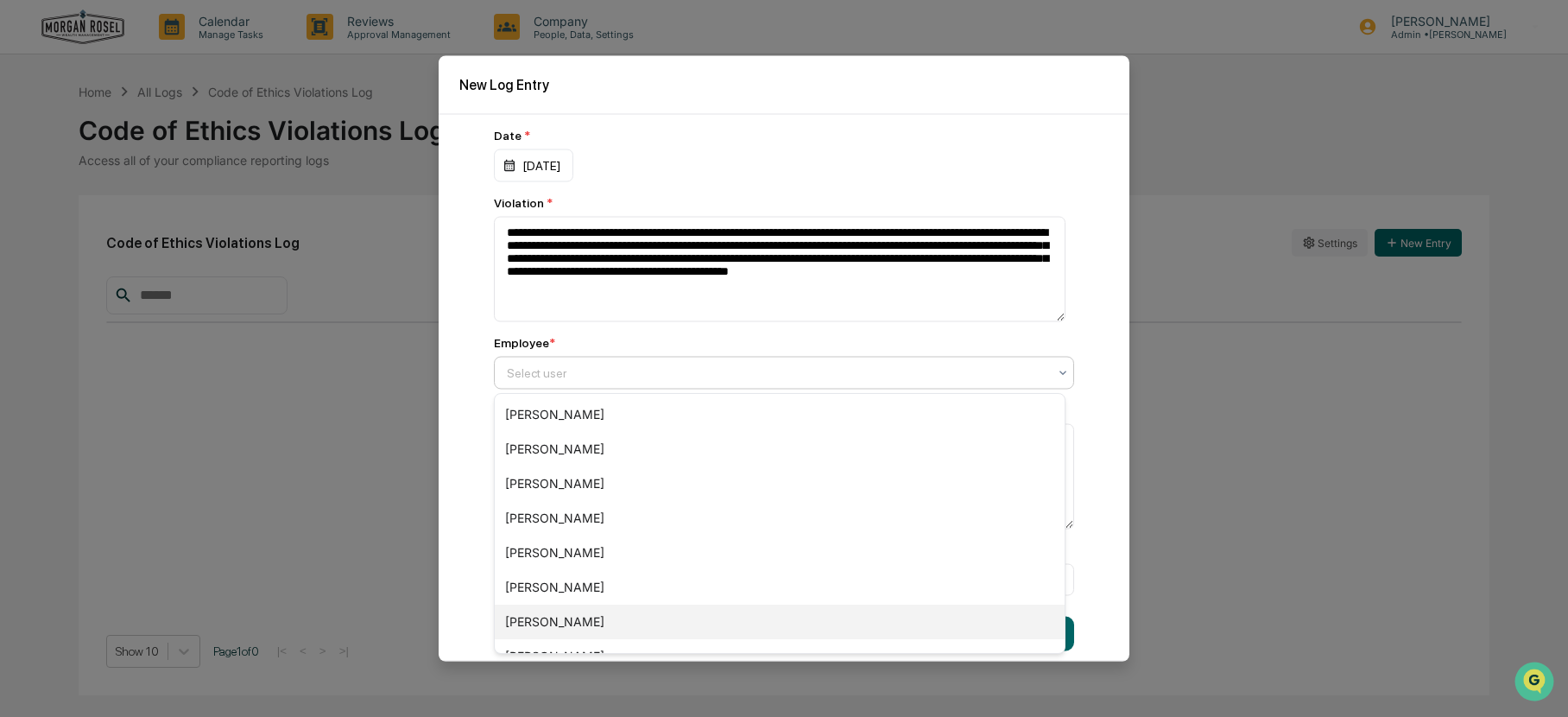
click at [587, 612] on div "[PERSON_NAME]" at bounding box center [779, 622] width 570 height 34
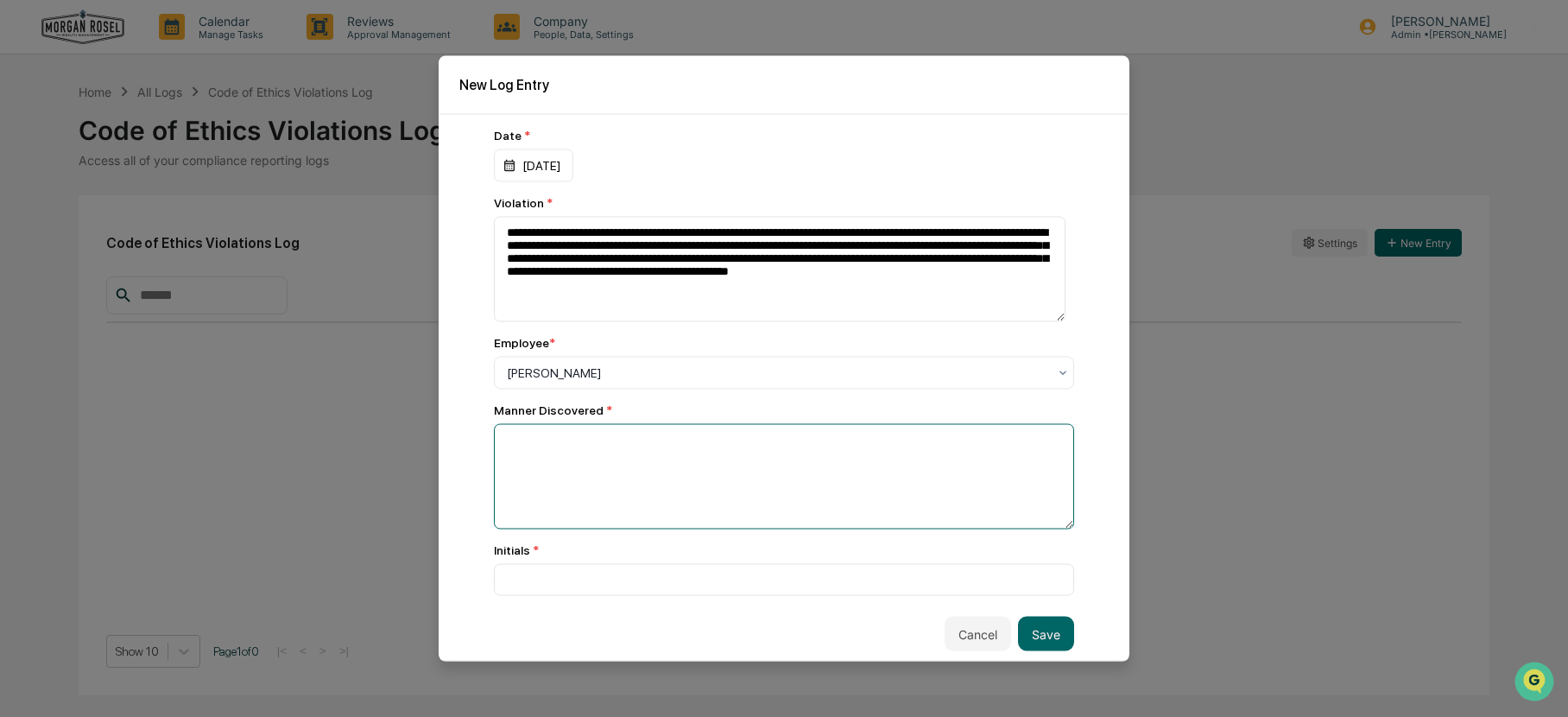
click at [550, 322] on textarea at bounding box center [779, 269] width 572 height 105
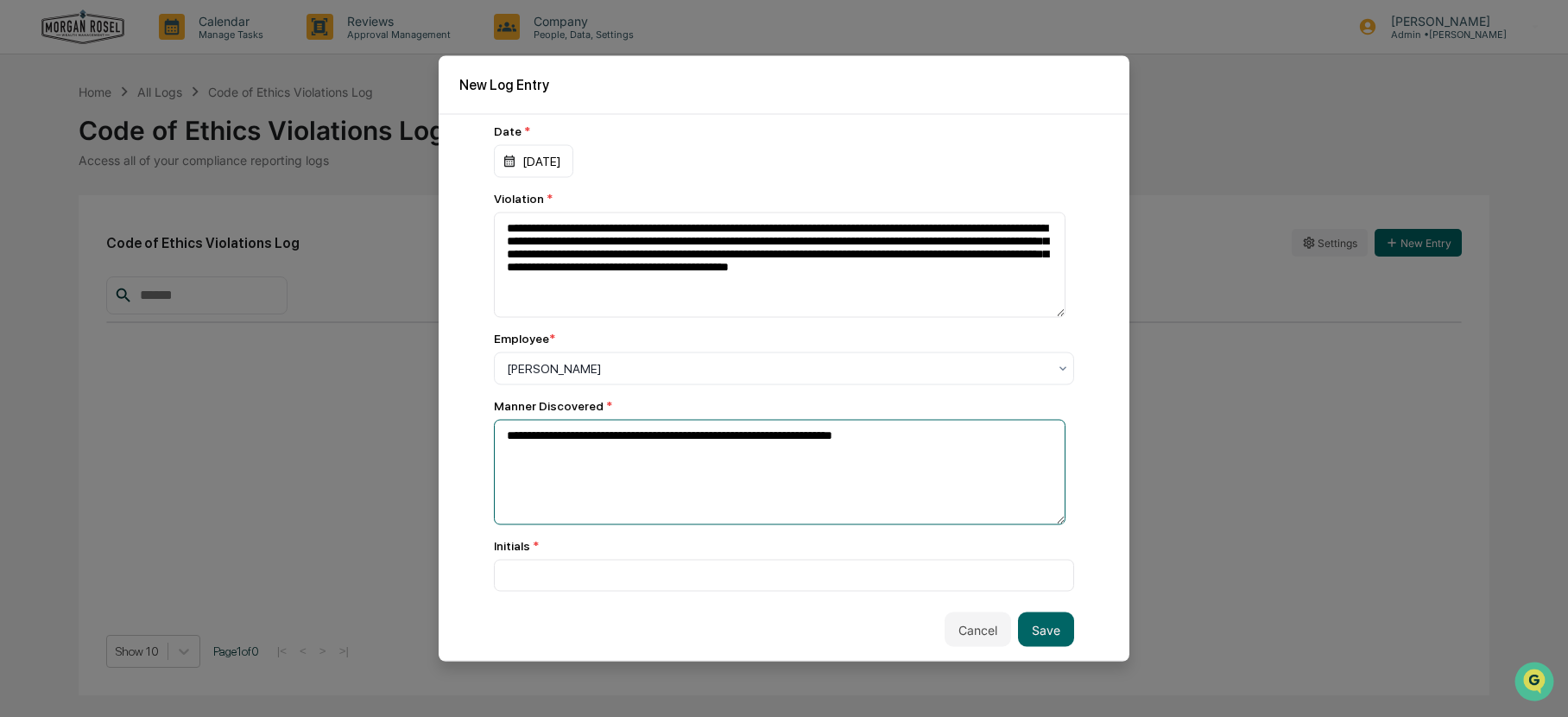
scroll to position [5, 0]
type textarea "**********"
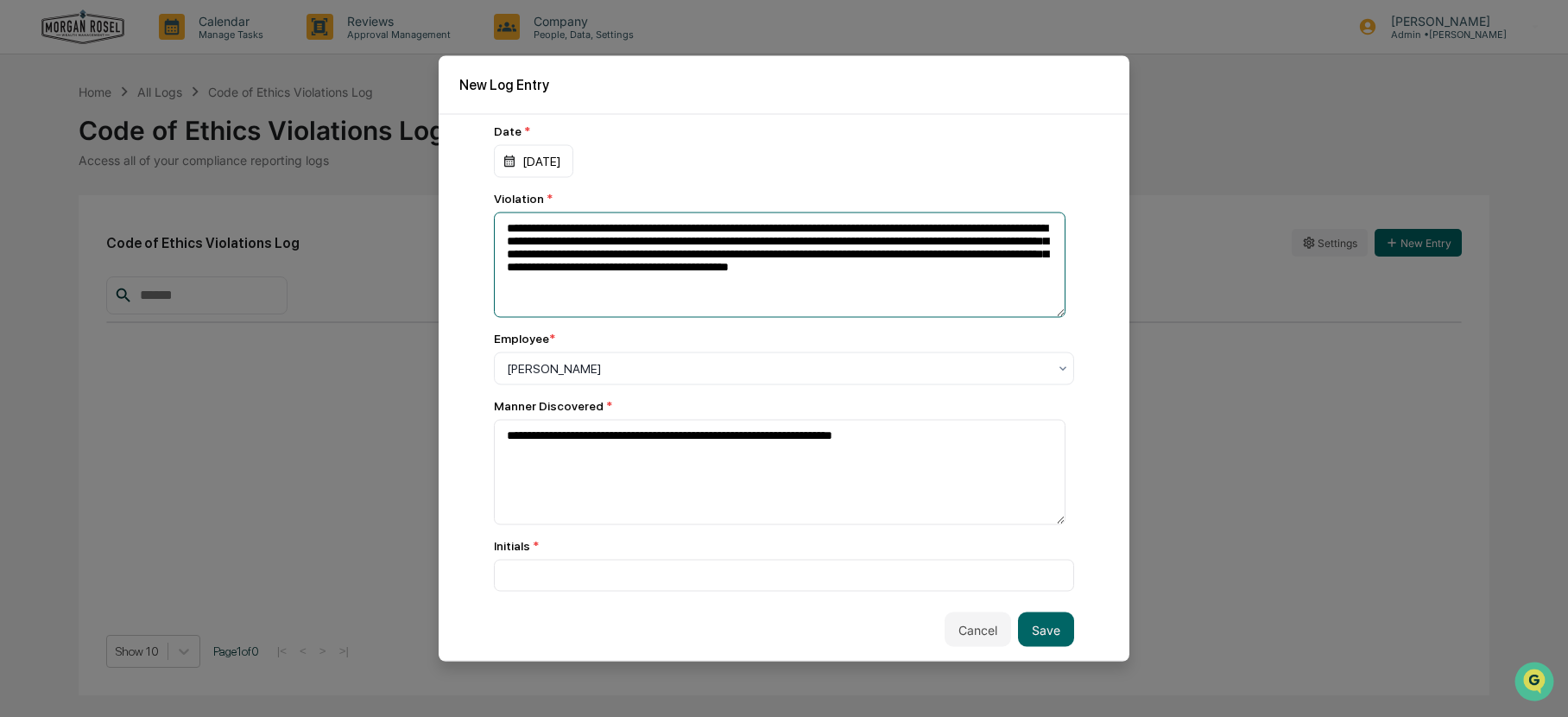
click at [574, 285] on textarea "**********" at bounding box center [779, 265] width 572 height 105
type textarea "**********"
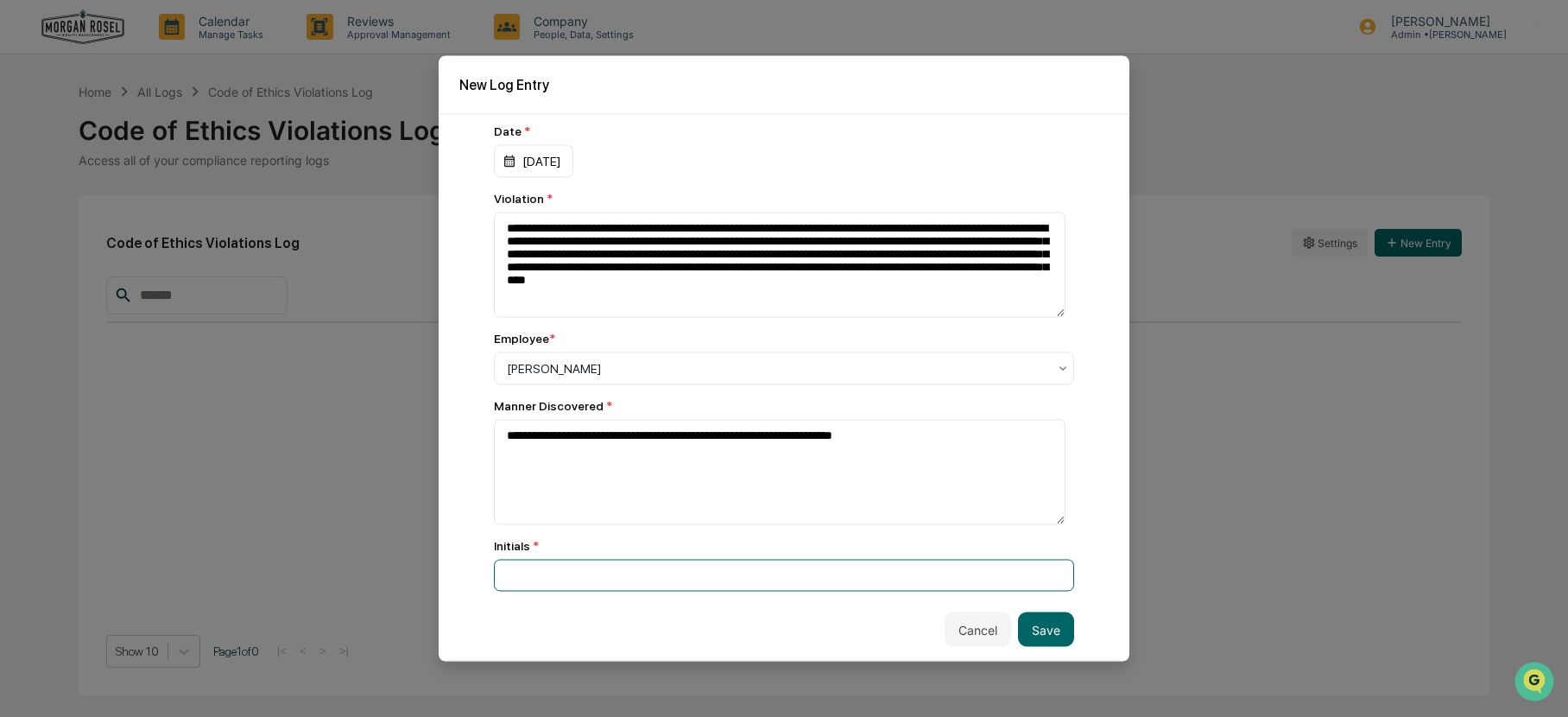
click at [544, 576] on input at bounding box center [784, 575] width 580 height 32
type input "***"
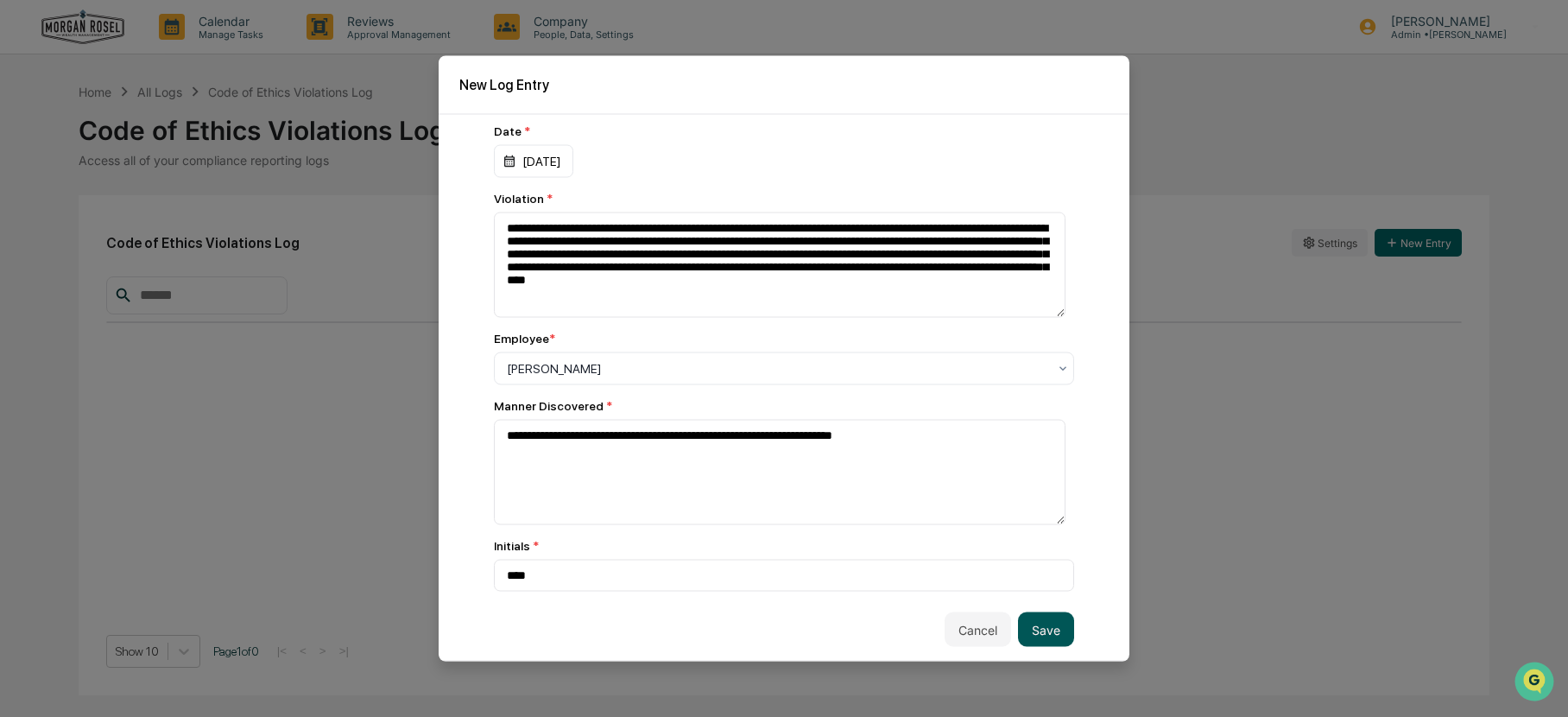
click at [1038, 628] on button "Save" at bounding box center [1046, 630] width 56 height 34
